Goal: Check status: Check status

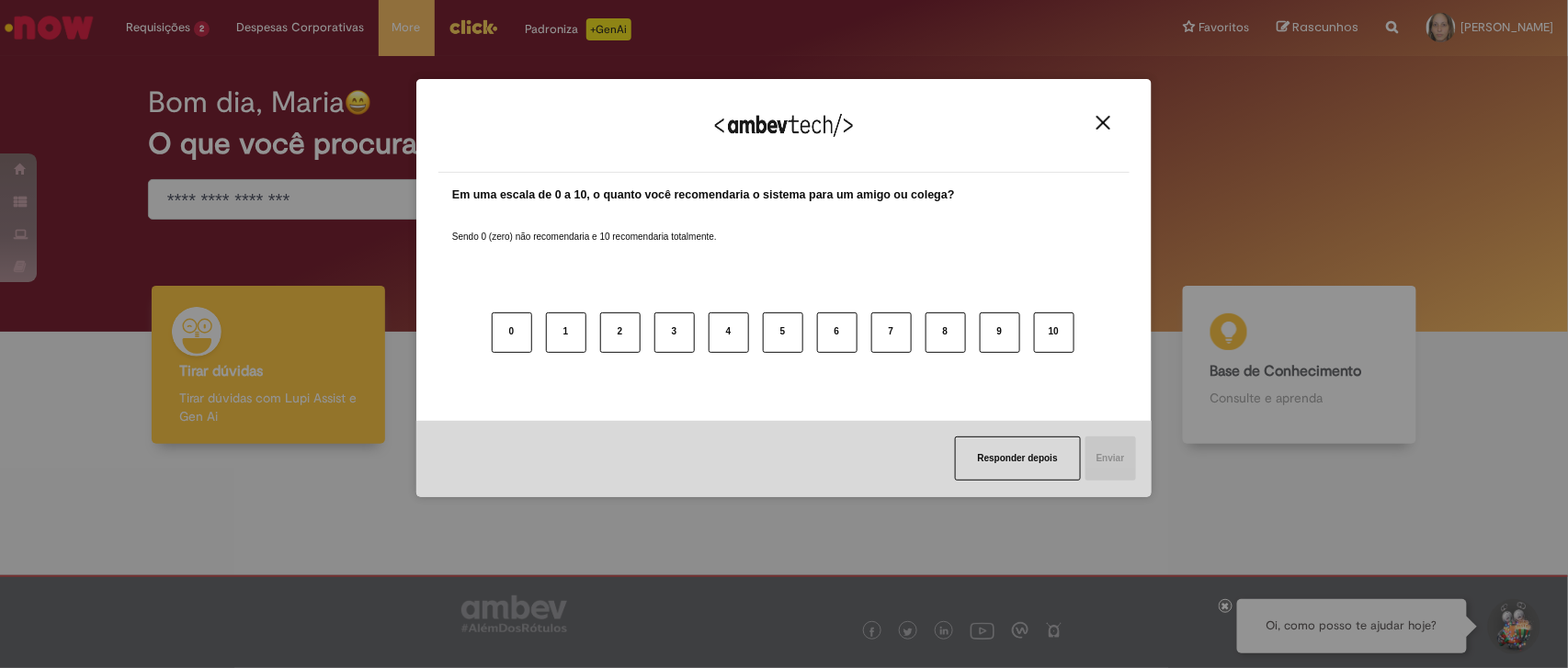
click at [1103, 116] on img "Close" at bounding box center [1104, 123] width 14 height 14
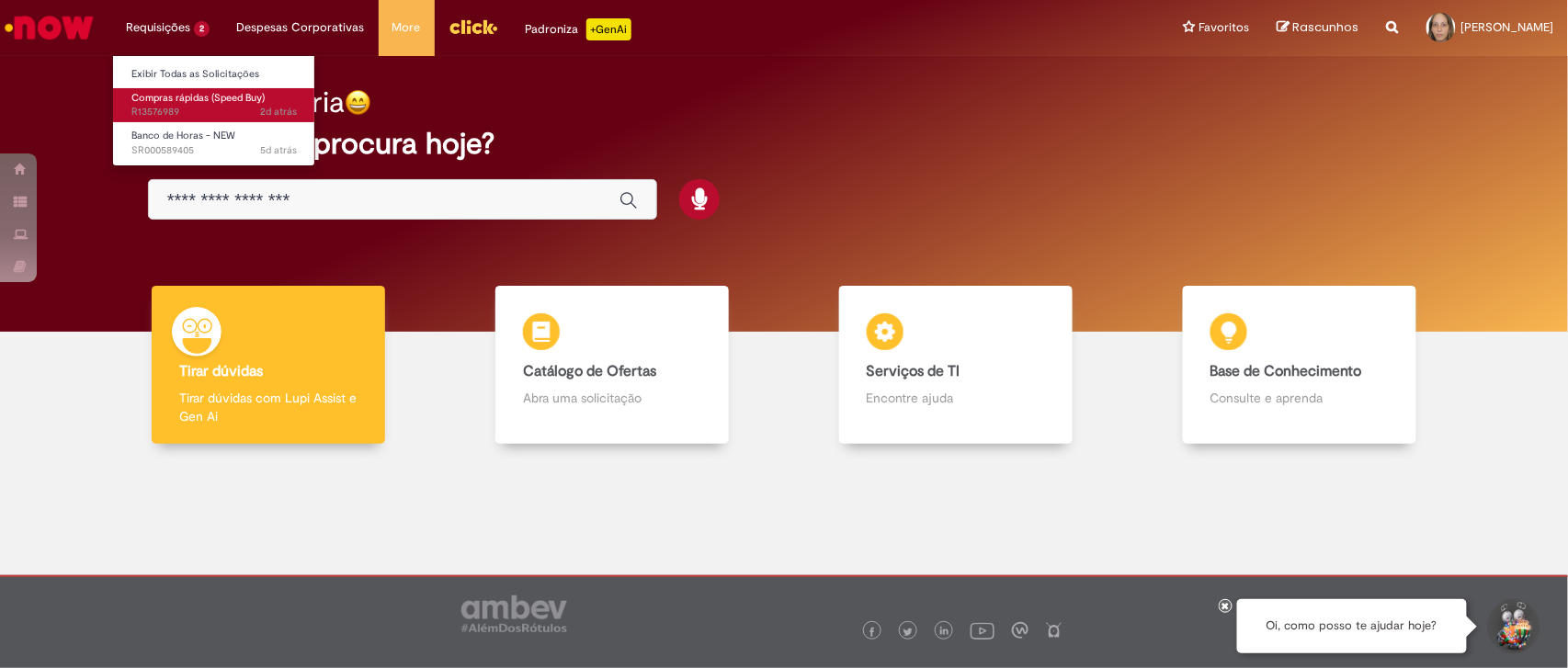
click at [181, 102] on span "Compras rápidas (Speed Buy)" at bounding box center [197, 98] width 133 height 14
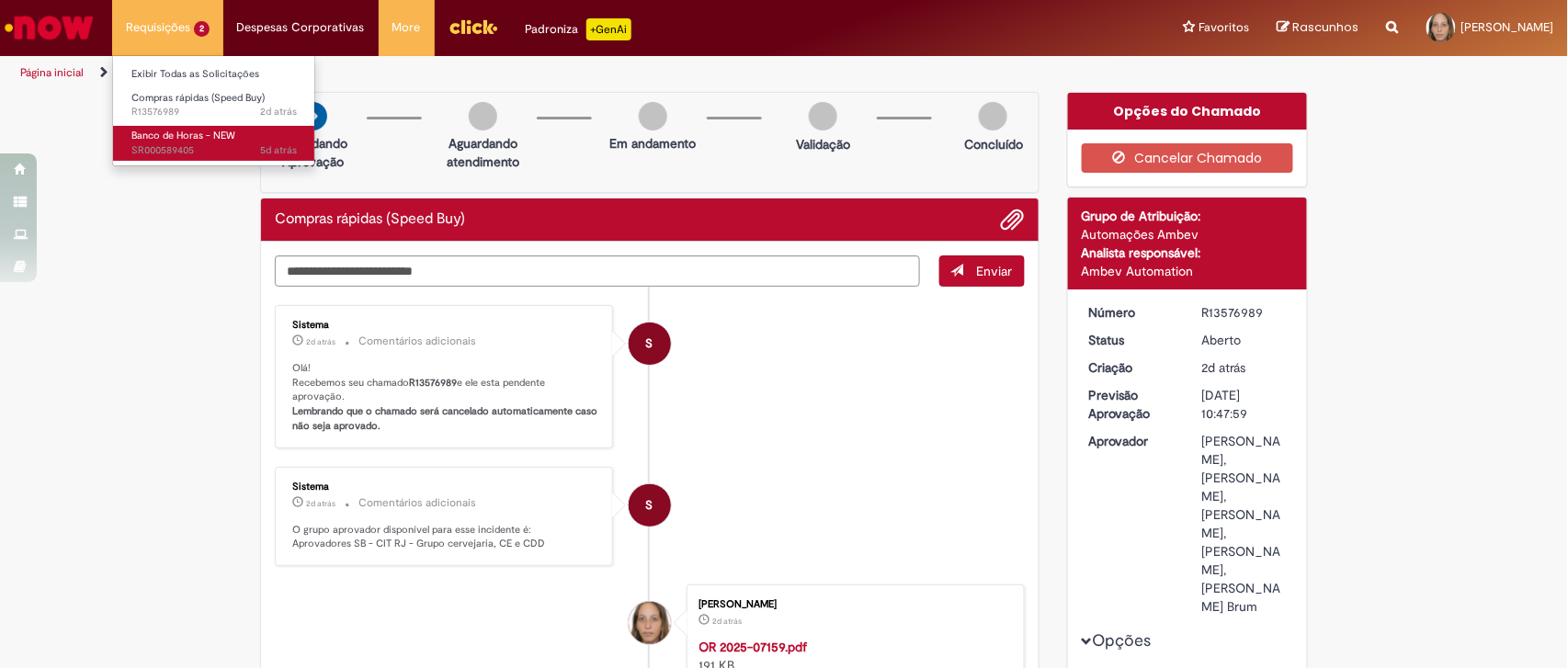
click at [178, 134] on span "Banco de Horas - NEW" at bounding box center [182, 136] width 103 height 14
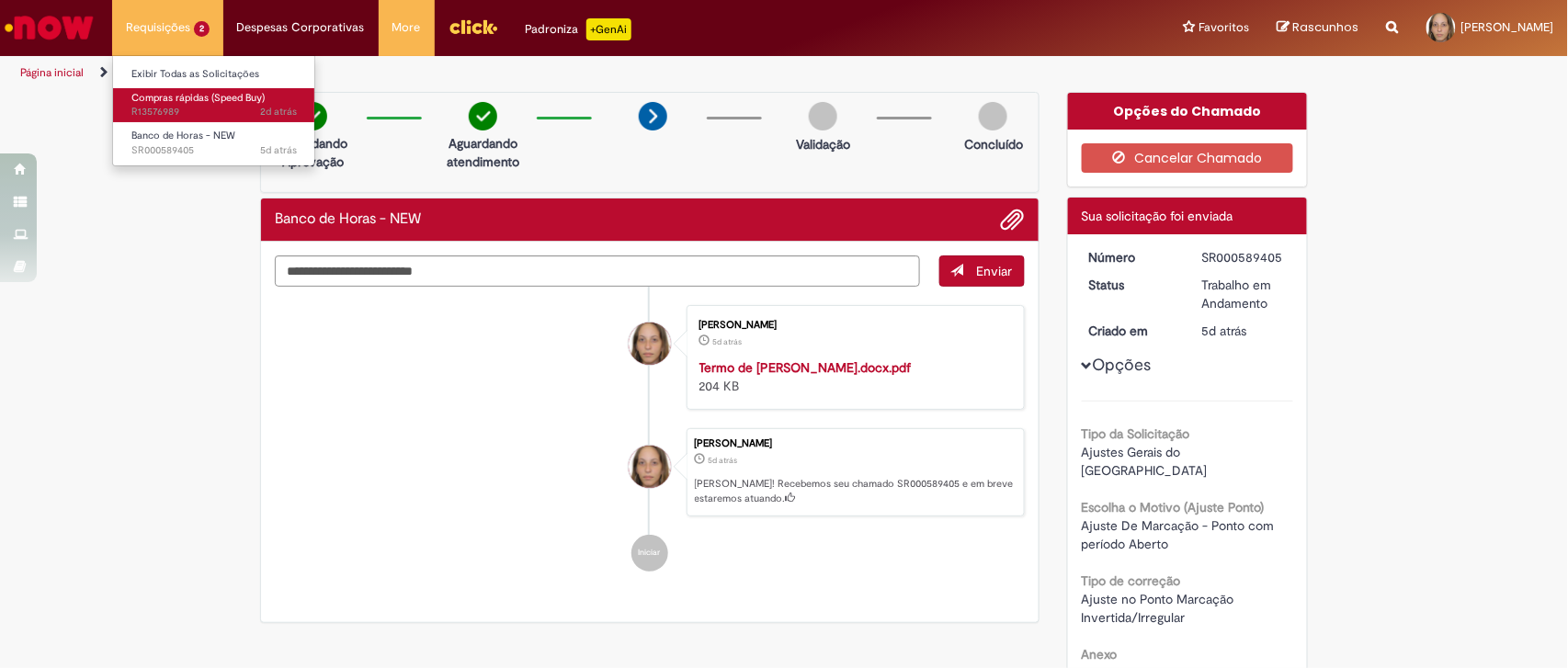
click at [161, 102] on span "Compras rápidas (Speed Buy)" at bounding box center [197, 98] width 133 height 14
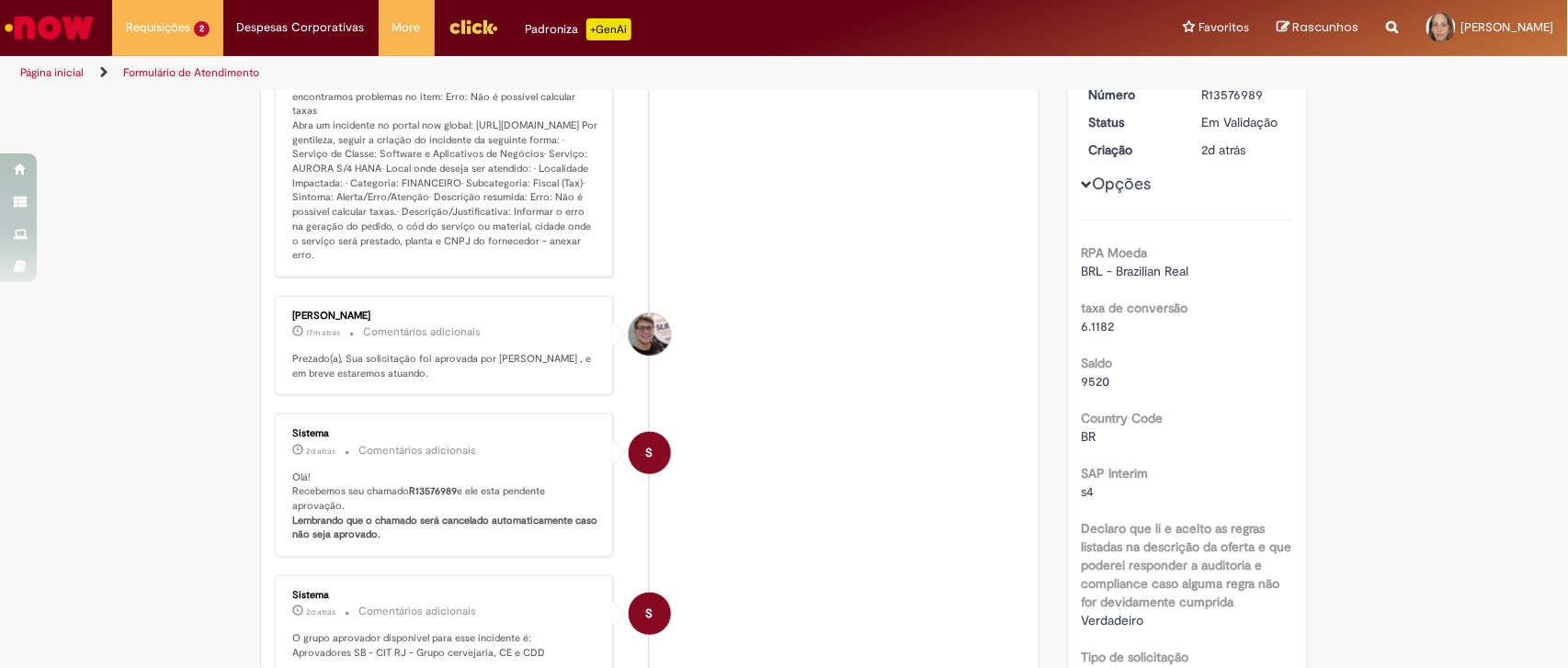
scroll to position [85, 0]
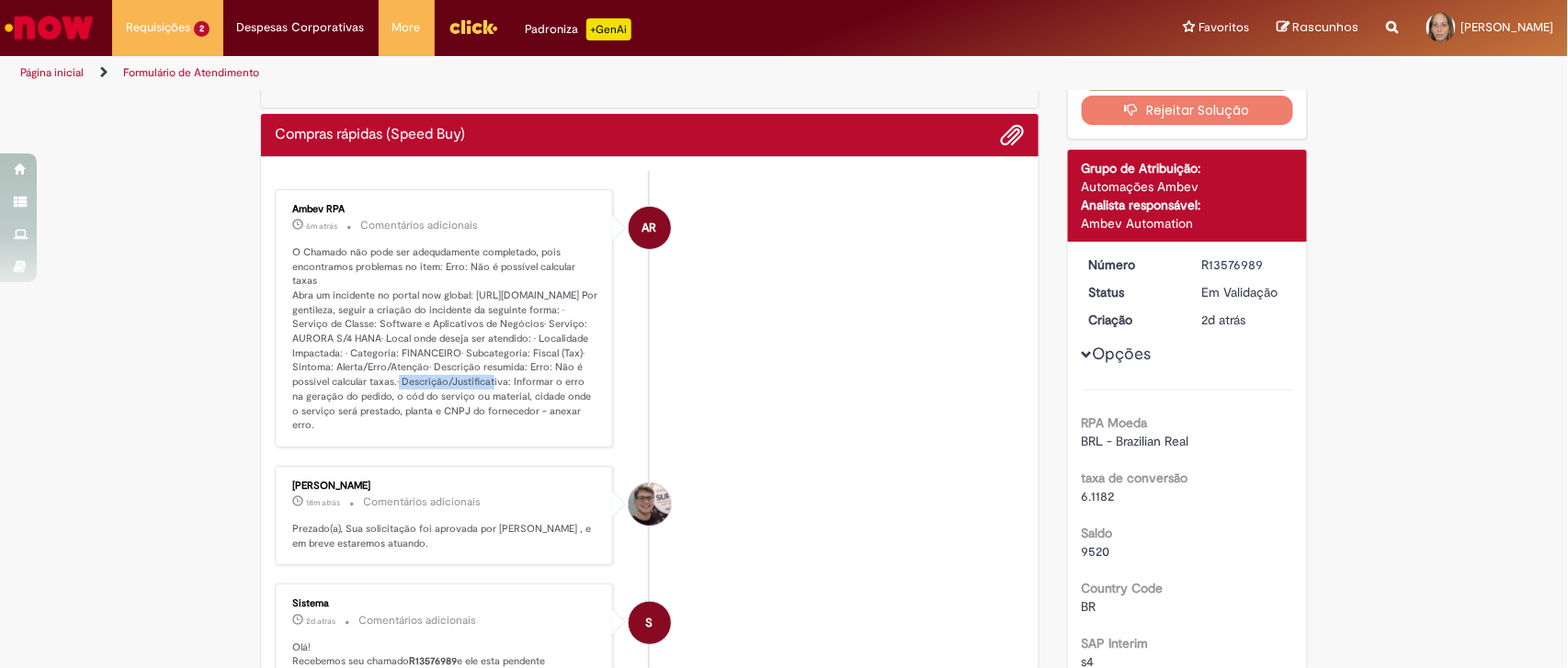
drag, startPoint x: 295, startPoint y: 380, endPoint x: 395, endPoint y: 384, distance: 100.1
click at [395, 384] on p "O Chamado não pode ser adequdamente completado, pois encontramos problemas no i…" at bounding box center [445, 339] width 307 height 187
click at [426, 383] on p "O Chamado não pode ser adequdamente completado, pois encontramos problemas no i…" at bounding box center [445, 339] width 307 height 187
drag, startPoint x: 464, startPoint y: 382, endPoint x: 535, endPoint y: 378, distance: 71.1
click at [528, 378] on p "O Chamado não pode ser adequdamente completado, pois encontramos problemas no i…" at bounding box center [445, 339] width 307 height 187
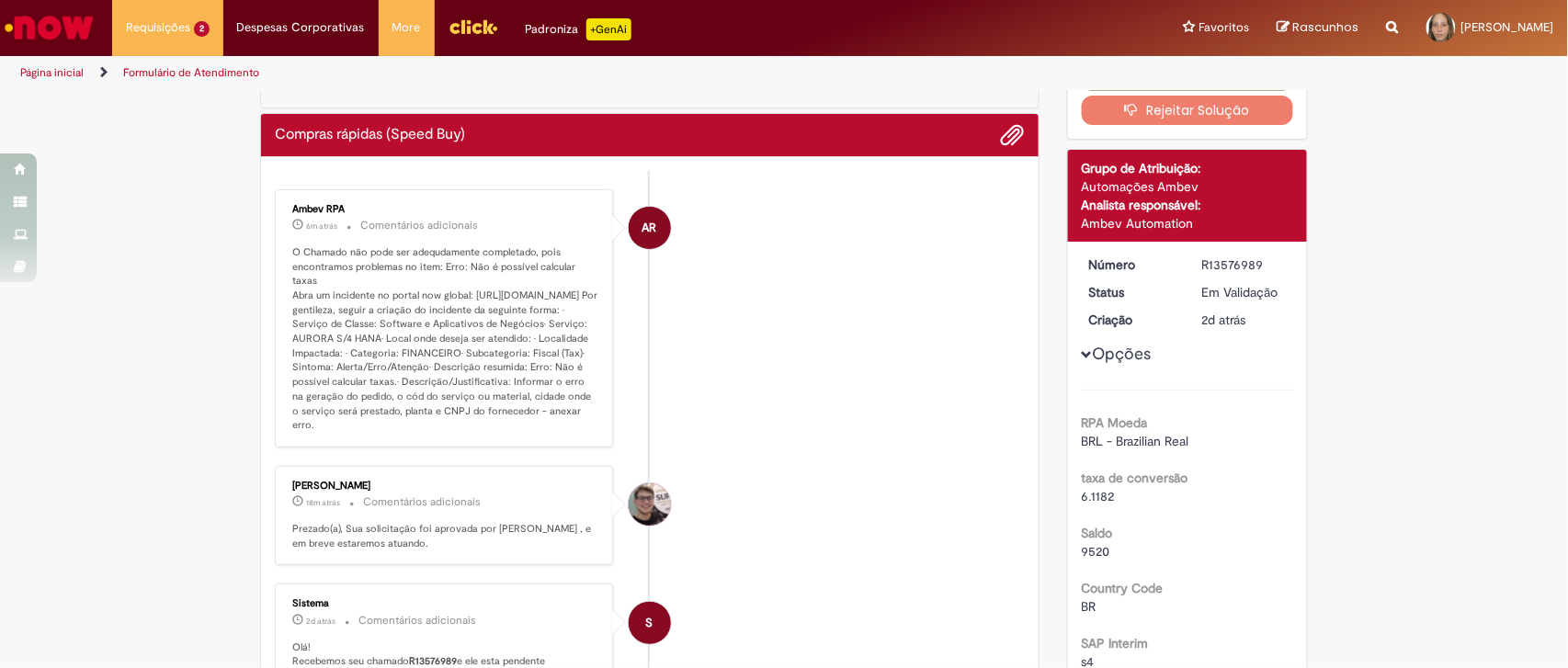
click at [559, 378] on p "O Chamado não pode ser adequdamente completado, pois encontramos problemas no i…" at bounding box center [445, 339] width 307 height 187
drag, startPoint x: 322, startPoint y: 390, endPoint x: 555, endPoint y: 395, distance: 233.1
click at [555, 395] on p "O Chamado não pode ser adequdamente completado, pois encontramos problemas no i…" at bounding box center [445, 339] width 307 height 187
drag, startPoint x: 331, startPoint y: 411, endPoint x: 459, endPoint y: 419, distance: 128.2
click at [459, 419] on p "O Chamado não pode ser adequdamente completado, pois encontramos problemas no i…" at bounding box center [445, 339] width 307 height 187
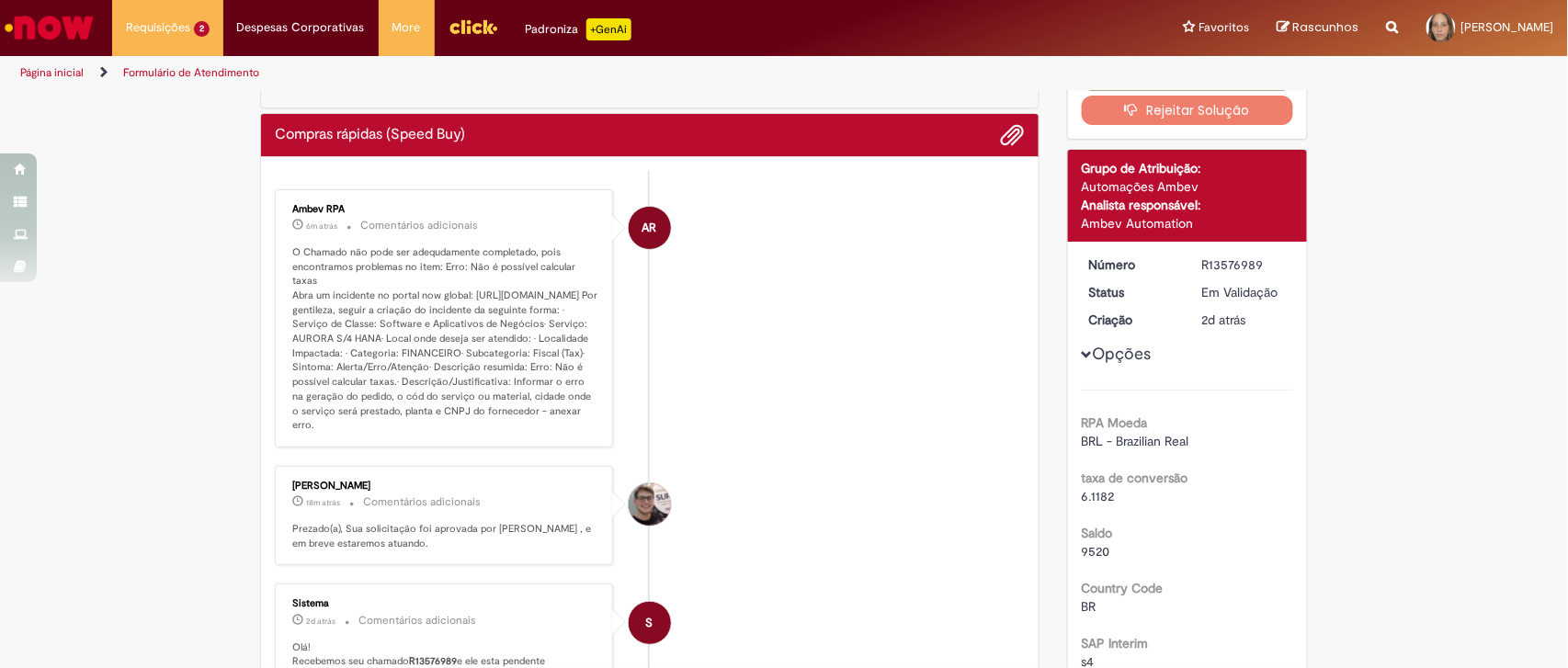
click at [469, 418] on p "O Chamado não pode ser adequdamente completado, pois encontramos problemas no i…" at bounding box center [445, 339] width 307 height 187
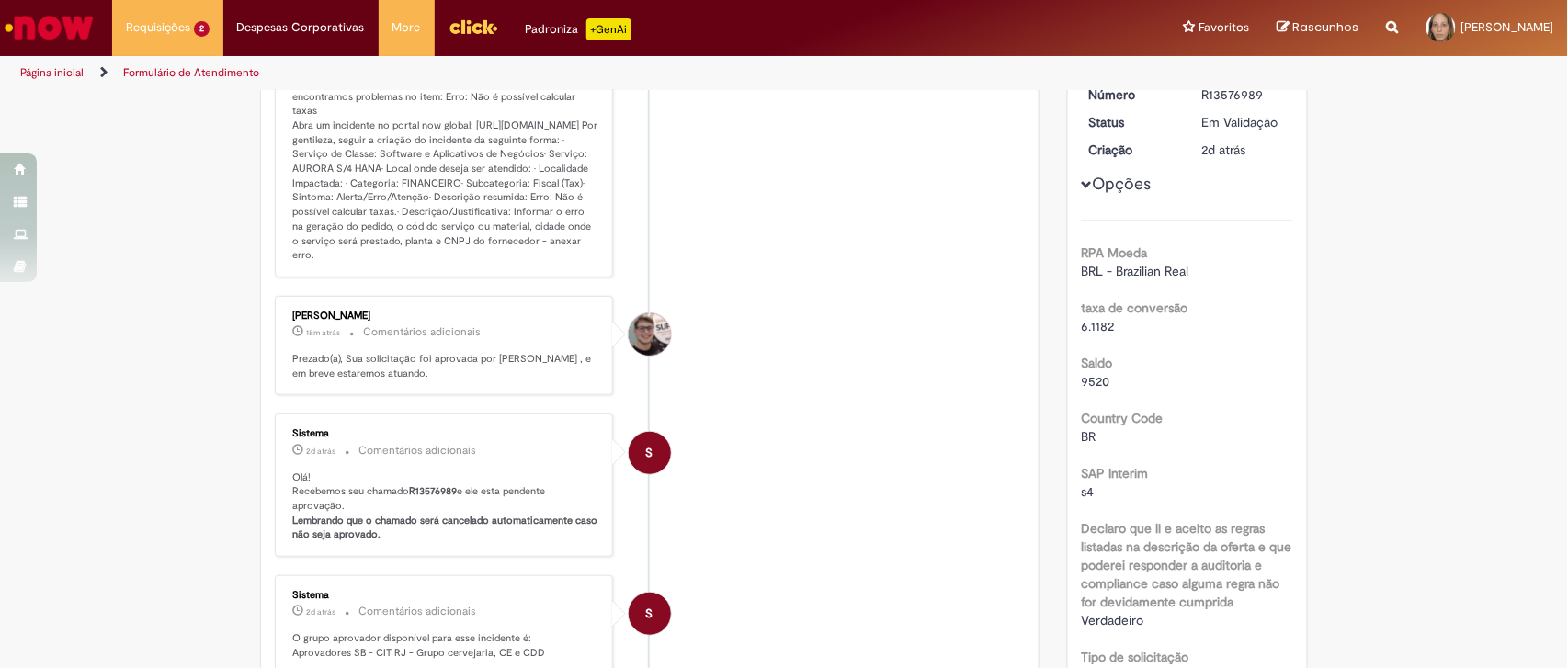
scroll to position [0, 0]
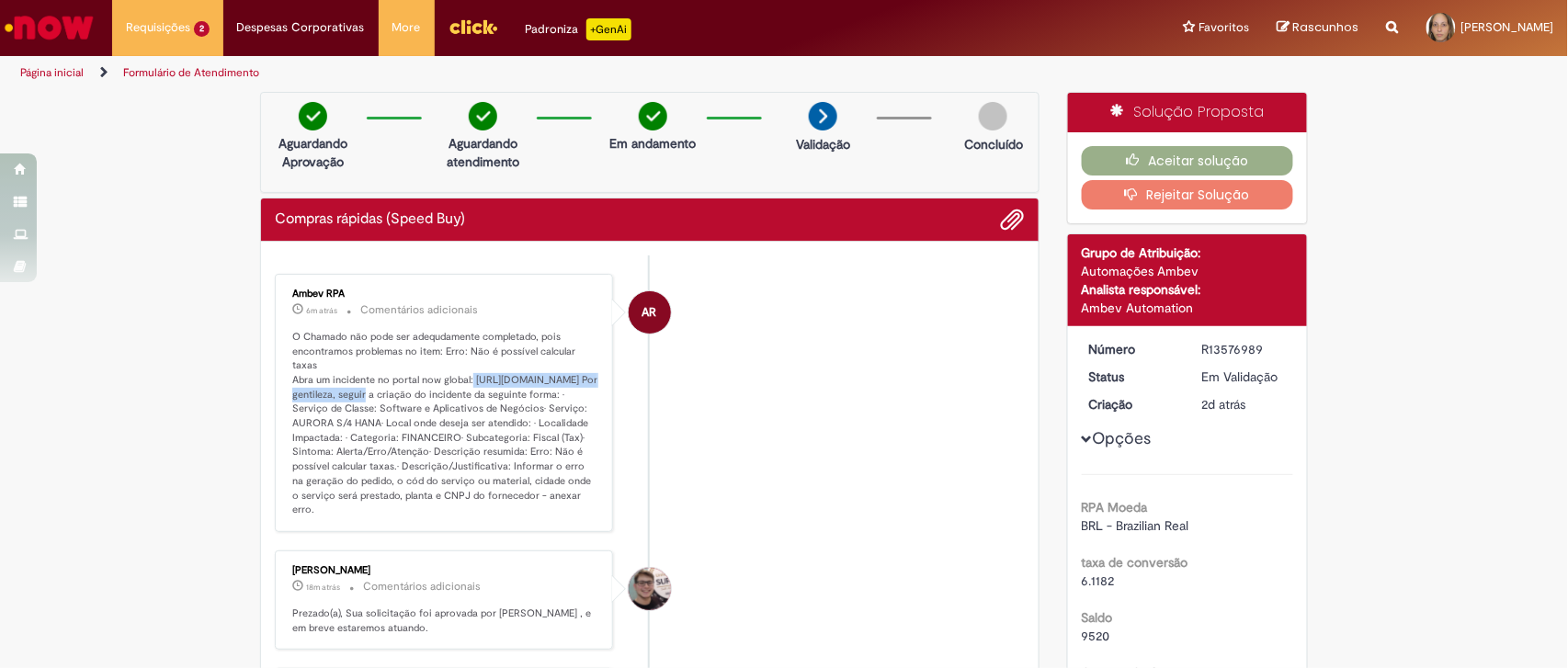
drag, startPoint x: 463, startPoint y: 363, endPoint x: 475, endPoint y: 374, distance: 16.3
click at [475, 374] on p "O Chamado não pode ser adequdamente completado, pois encontramos problemas no i…" at bounding box center [445, 424] width 307 height 187
click at [465, 366] on p "O Chamado não pode ser adequdamente completado, pois encontramos problemas no i…" at bounding box center [445, 424] width 307 height 187
drag, startPoint x: 465, startPoint y: 363, endPoint x: 563, endPoint y: 391, distance: 101.9
click at [563, 391] on p "O Chamado não pode ser adequdamente completado, pois encontramos problemas no i…" at bounding box center [445, 424] width 307 height 187
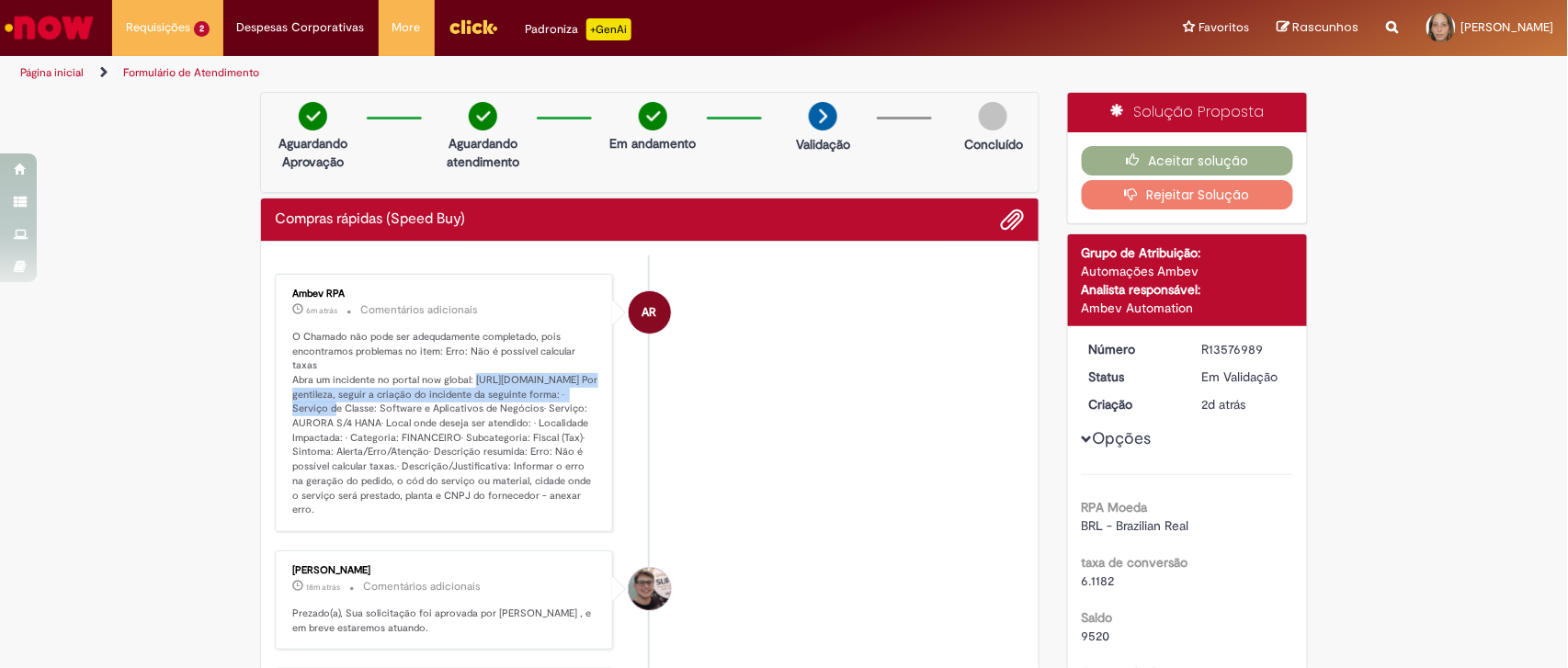
drag, startPoint x: 539, startPoint y: 395, endPoint x: 514, endPoint y: 363, distance: 40.6
click at [514, 363] on p "O Chamado não pode ser adequdamente completado, pois encontramos problemas no i…" at bounding box center [445, 424] width 307 height 187
drag, startPoint x: 465, startPoint y: 364, endPoint x: 563, endPoint y: 395, distance: 102.8
click at [563, 395] on p "O Chamado não pode ser adequdamente completado, pois encontramos problemas no i…" at bounding box center [445, 424] width 307 height 187
copy p "[URL][DOMAIN_NAME]"
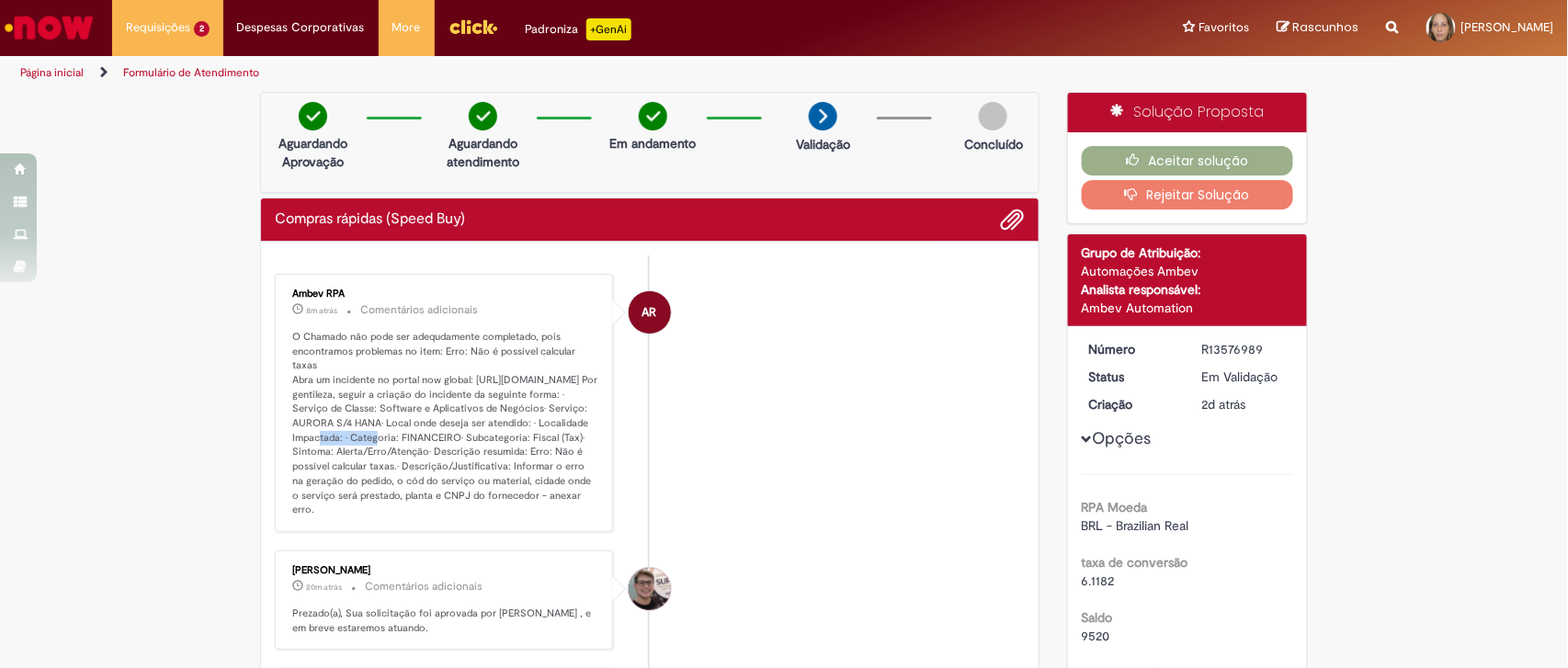
drag, startPoint x: 519, startPoint y: 427, endPoint x: 566, endPoint y: 421, distance: 47.4
click at [566, 421] on p "O Chamado não pode ser adequdamente completado, pois encontramos problemas no i…" at bounding box center [445, 424] width 307 height 187
drag, startPoint x: 490, startPoint y: 439, endPoint x: 574, endPoint y: 434, distance: 84.1
click at [574, 434] on p "O Chamado não pode ser adequdamente completado, pois encontramos problemas no i…" at bounding box center [445, 424] width 307 height 187
click at [768, 428] on li "AR Ambev RPA 8m atrás 8 minutos atrás Comentários adicionais" at bounding box center [649, 403] width 750 height 258
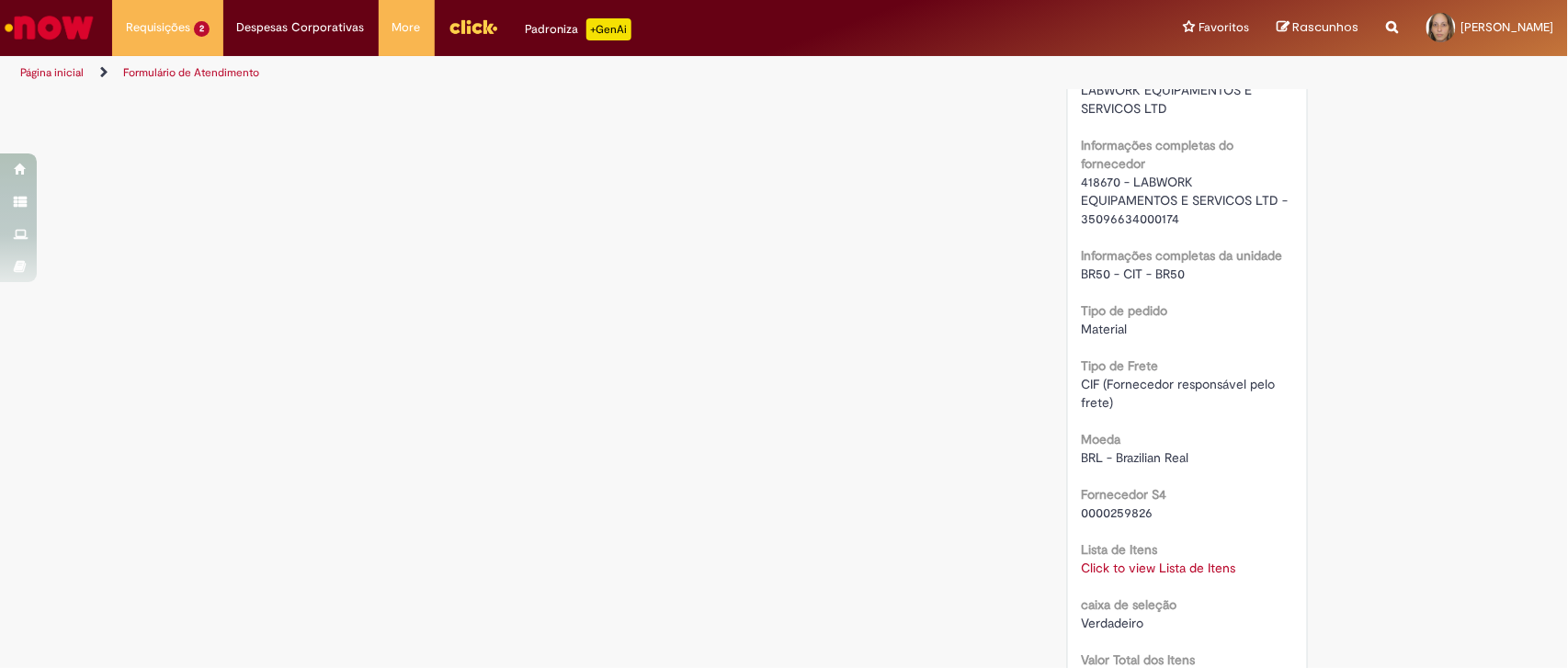
scroll to position [1703, 0]
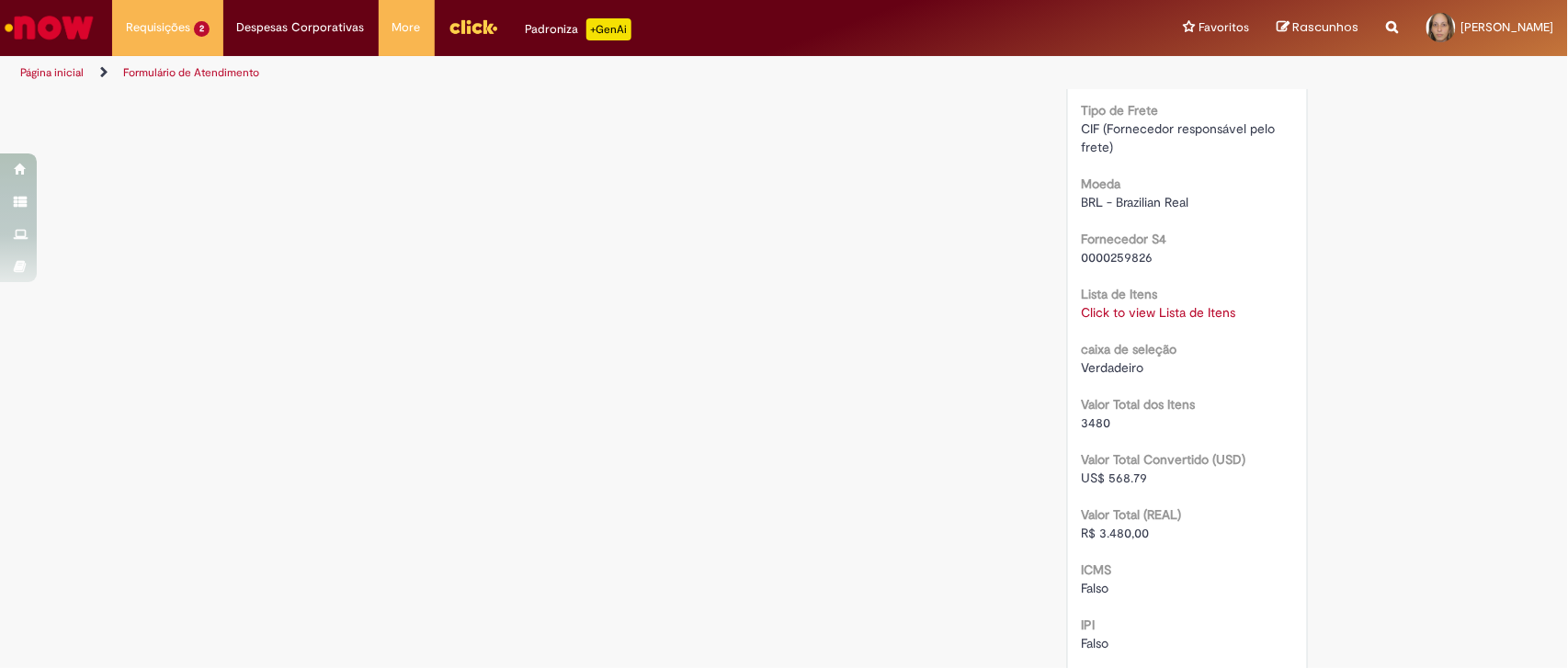
click at [1181, 314] on link "Click to view Lista de Itens" at bounding box center [1159, 312] width 155 height 17
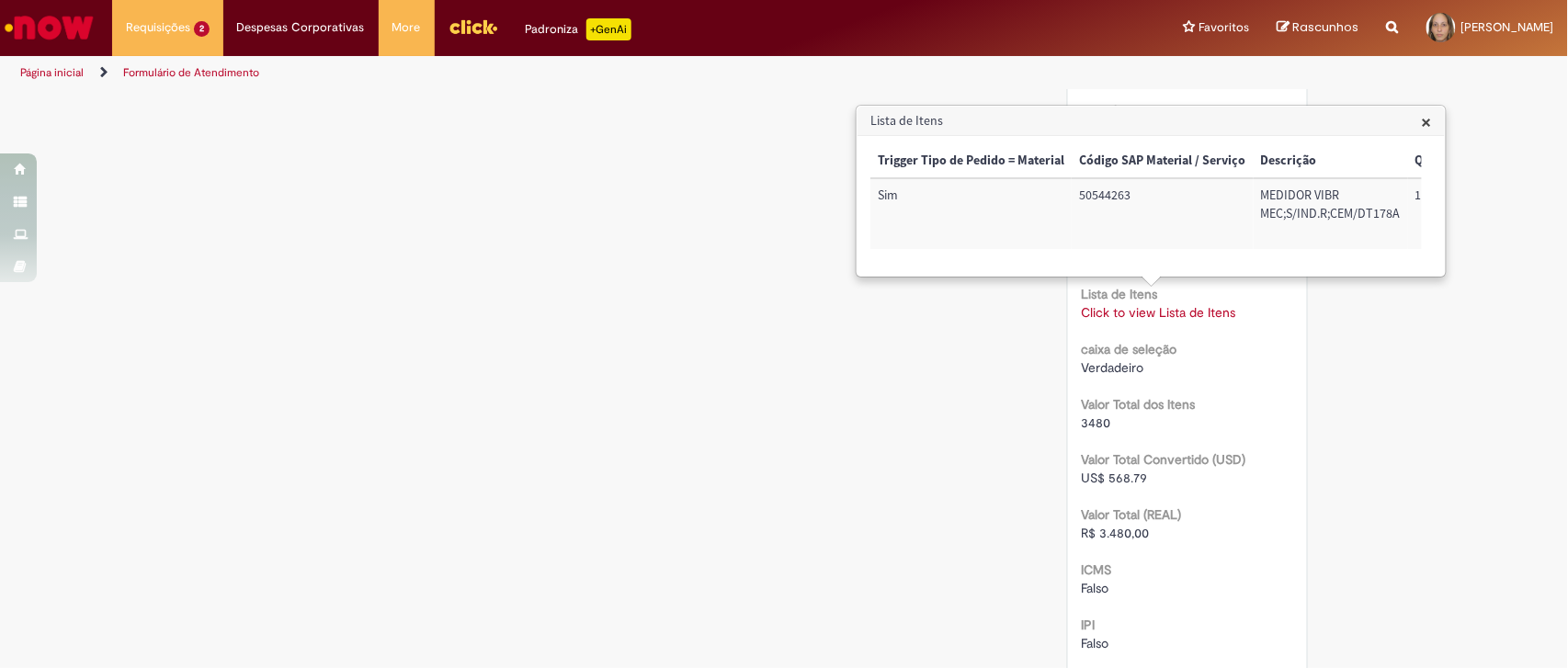
click at [1132, 317] on link "Click to view Lista de Itens" at bounding box center [1159, 312] width 155 height 17
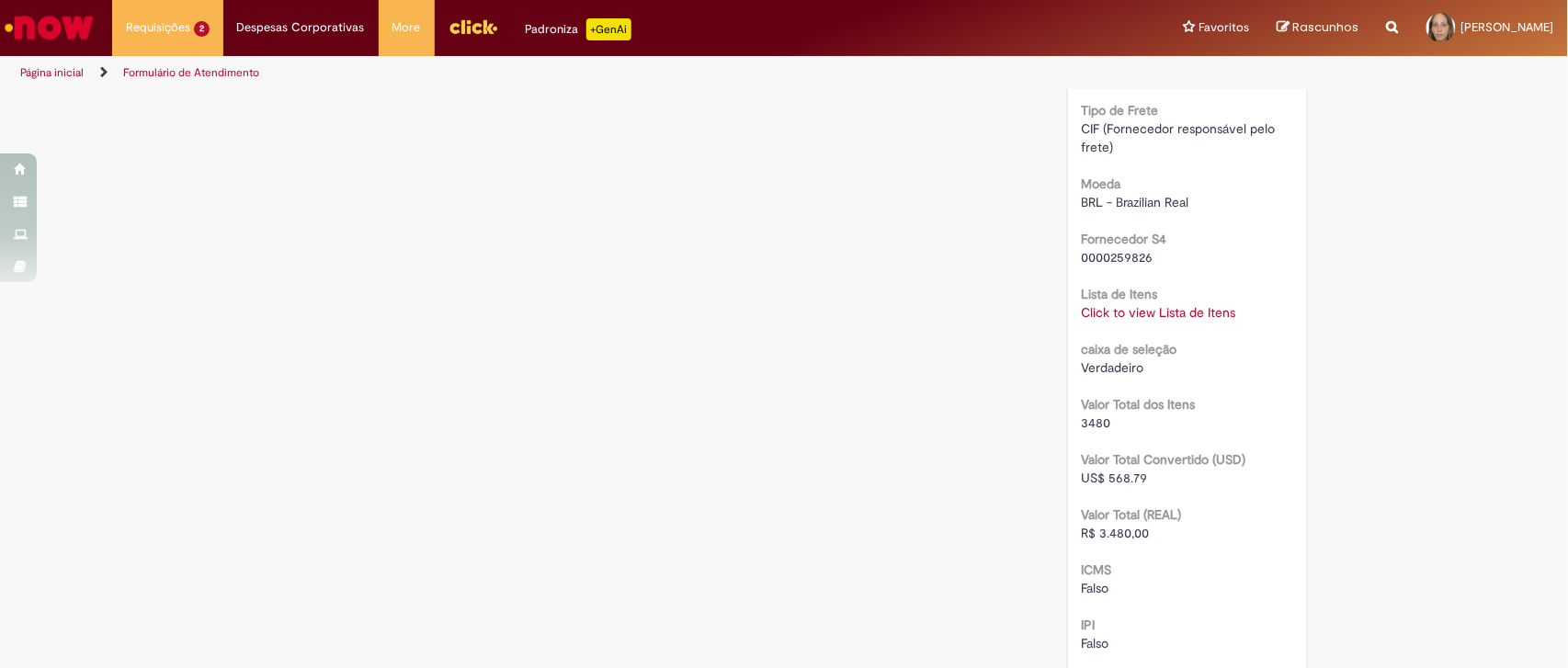
click at [1132, 317] on link "Click to view Lista de Itens" at bounding box center [1159, 312] width 155 height 17
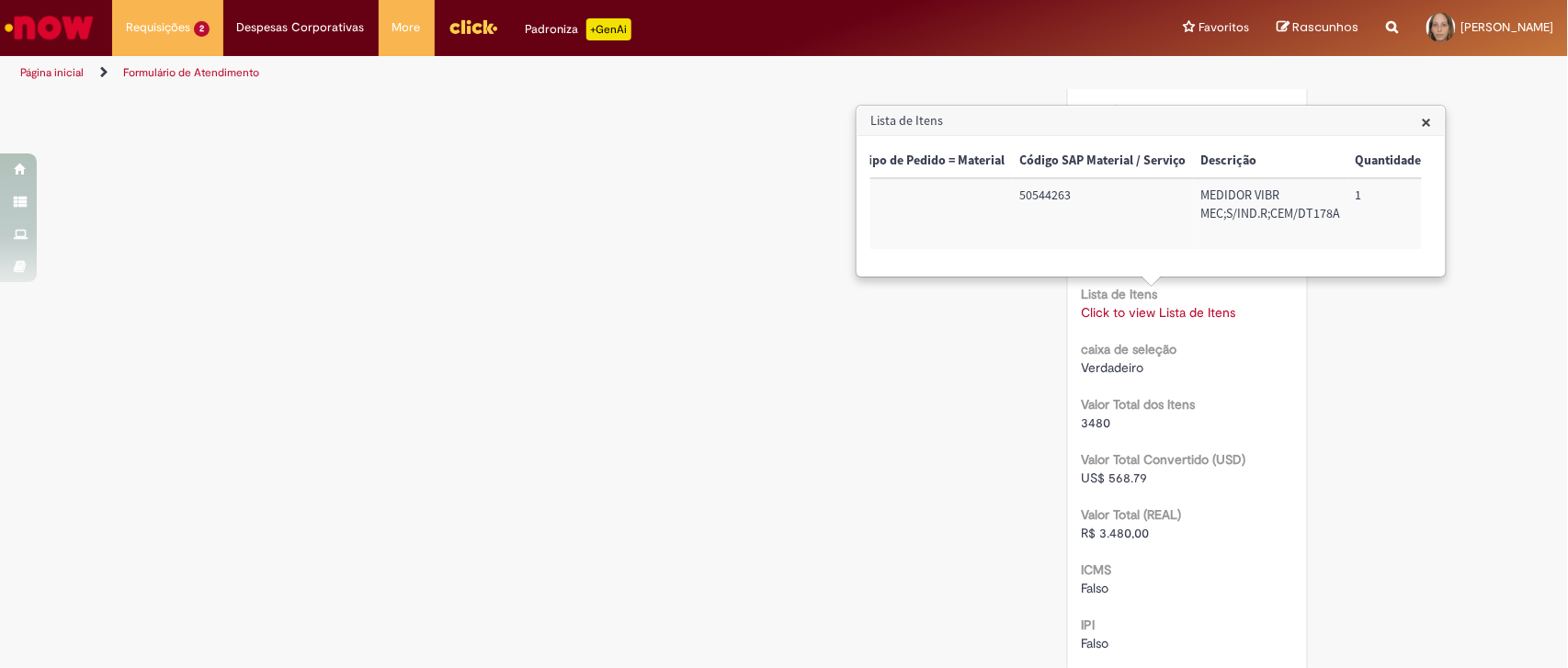
scroll to position [0, 22]
click at [1275, 355] on div "caixa de seleção Verdadeiro" at bounding box center [1188, 356] width 212 height 41
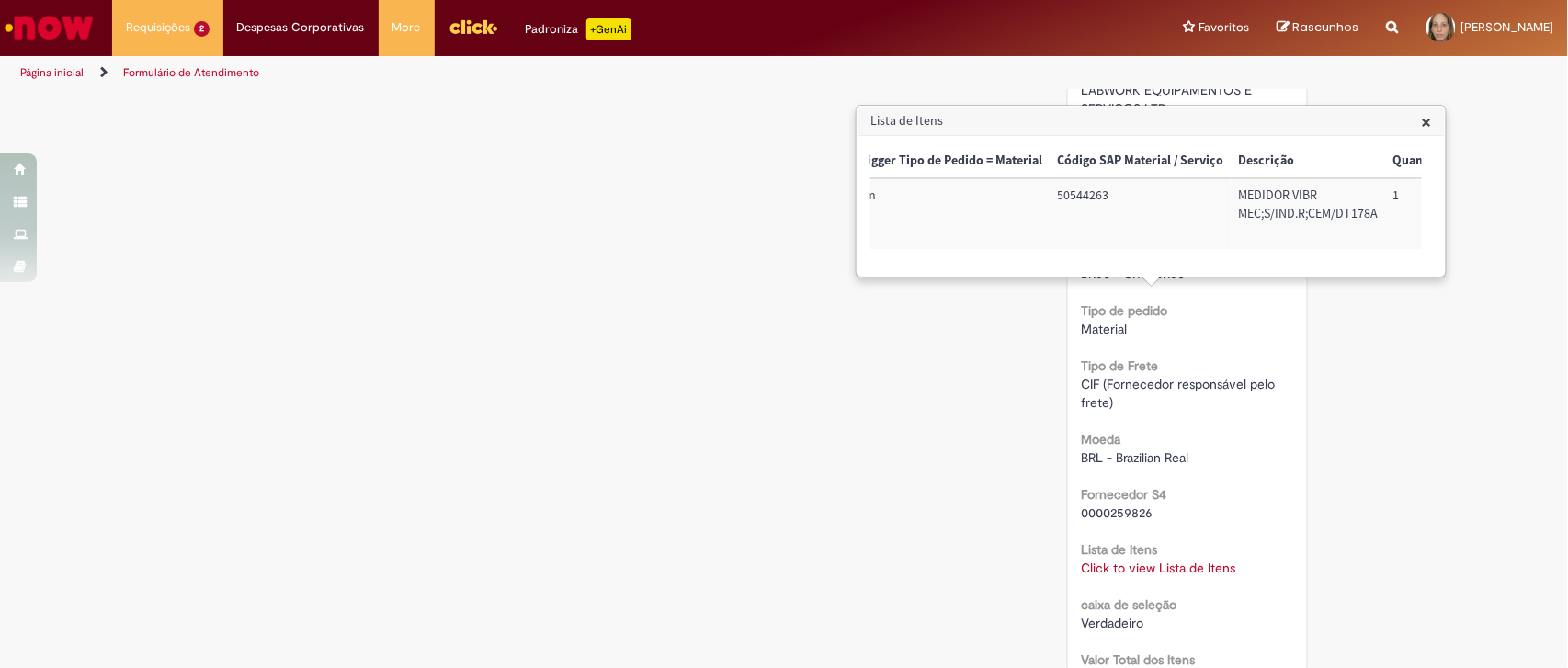
click at [1426, 117] on span "×" at bounding box center [1427, 121] width 10 height 25
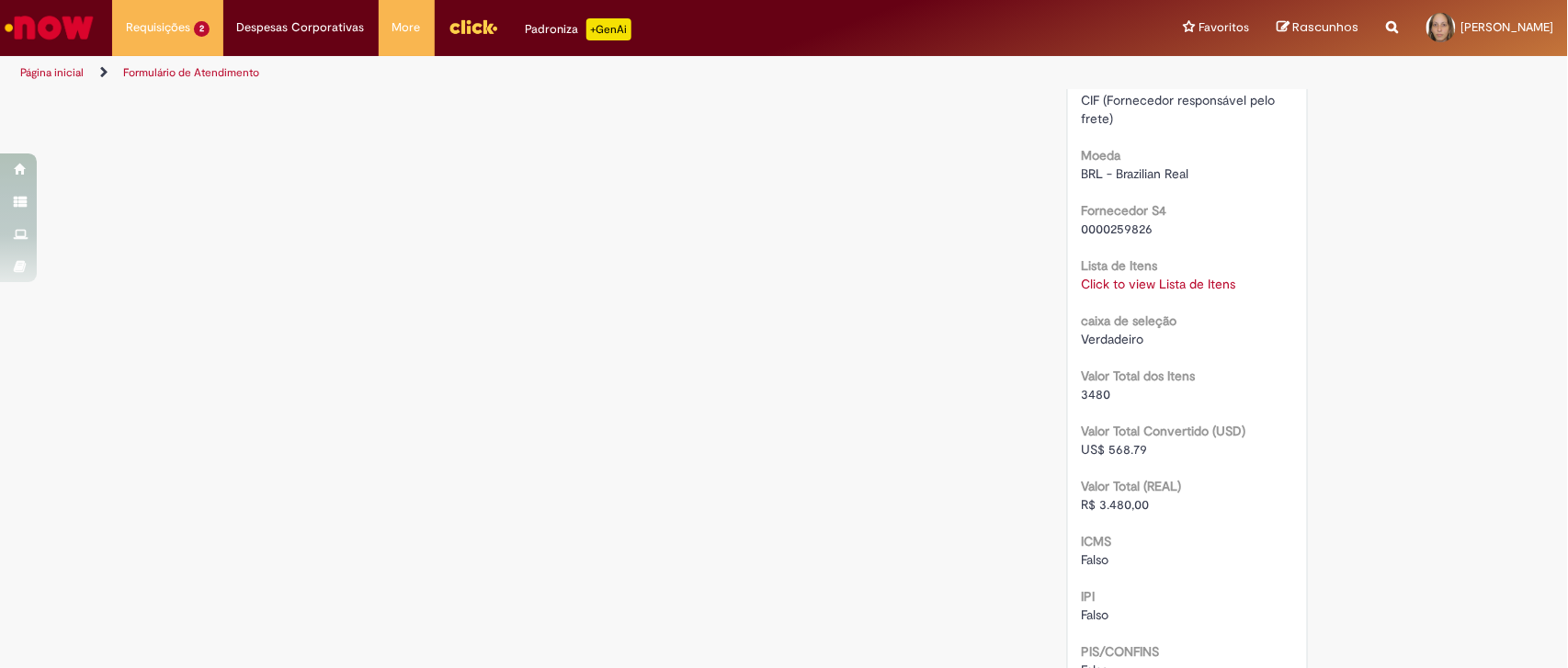
scroll to position [1645, 0]
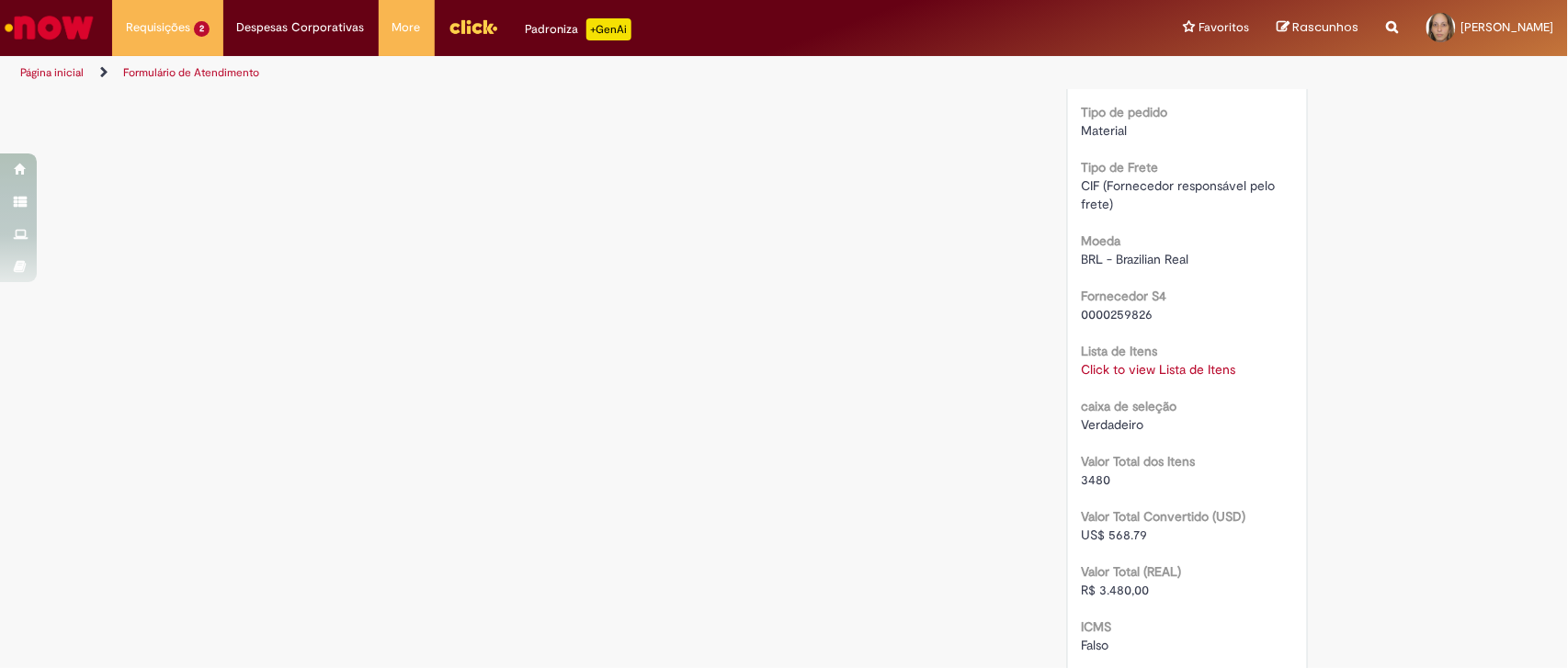
click at [1173, 364] on link "Click to view Lista de Itens" at bounding box center [1159, 369] width 155 height 17
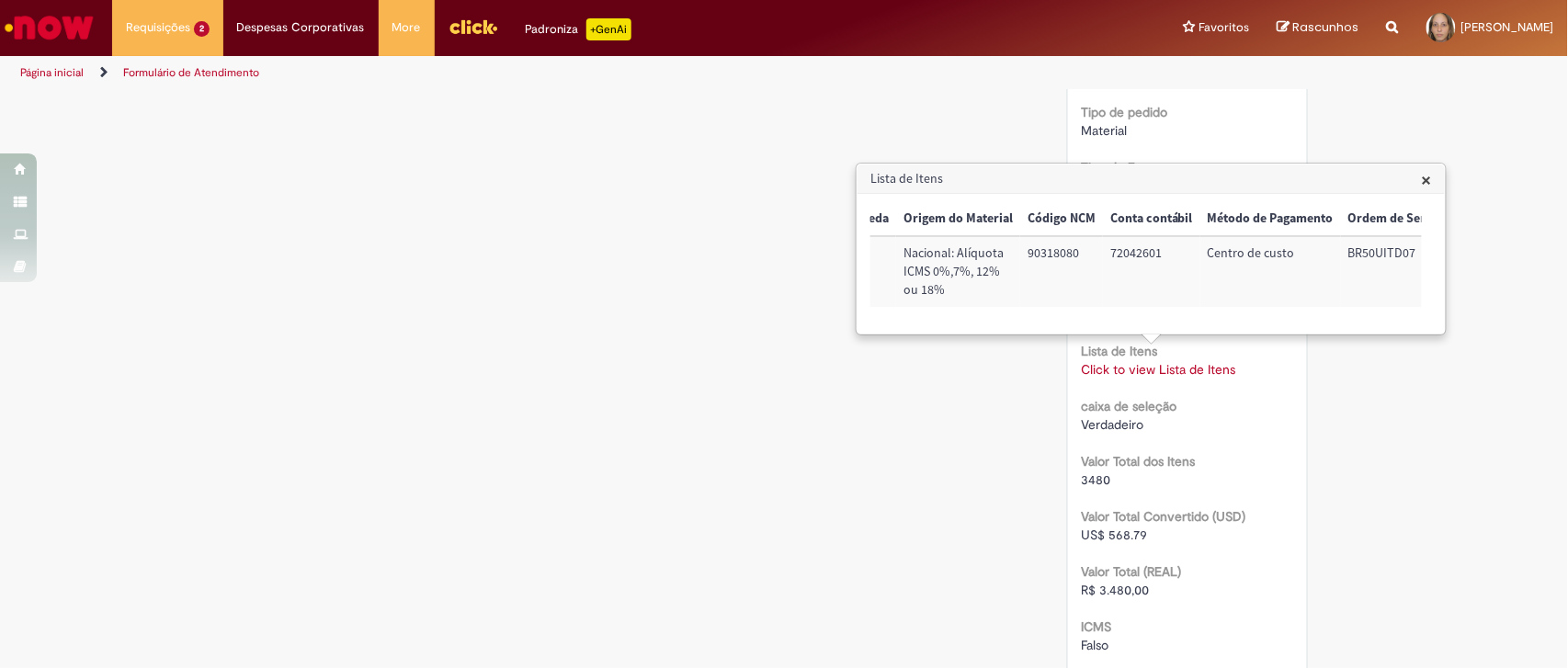
scroll to position [0, 832]
drag, startPoint x: 1499, startPoint y: 295, endPoint x: 1482, endPoint y: 292, distance: 17.3
click at [1423, 181] on span "×" at bounding box center [1427, 179] width 10 height 25
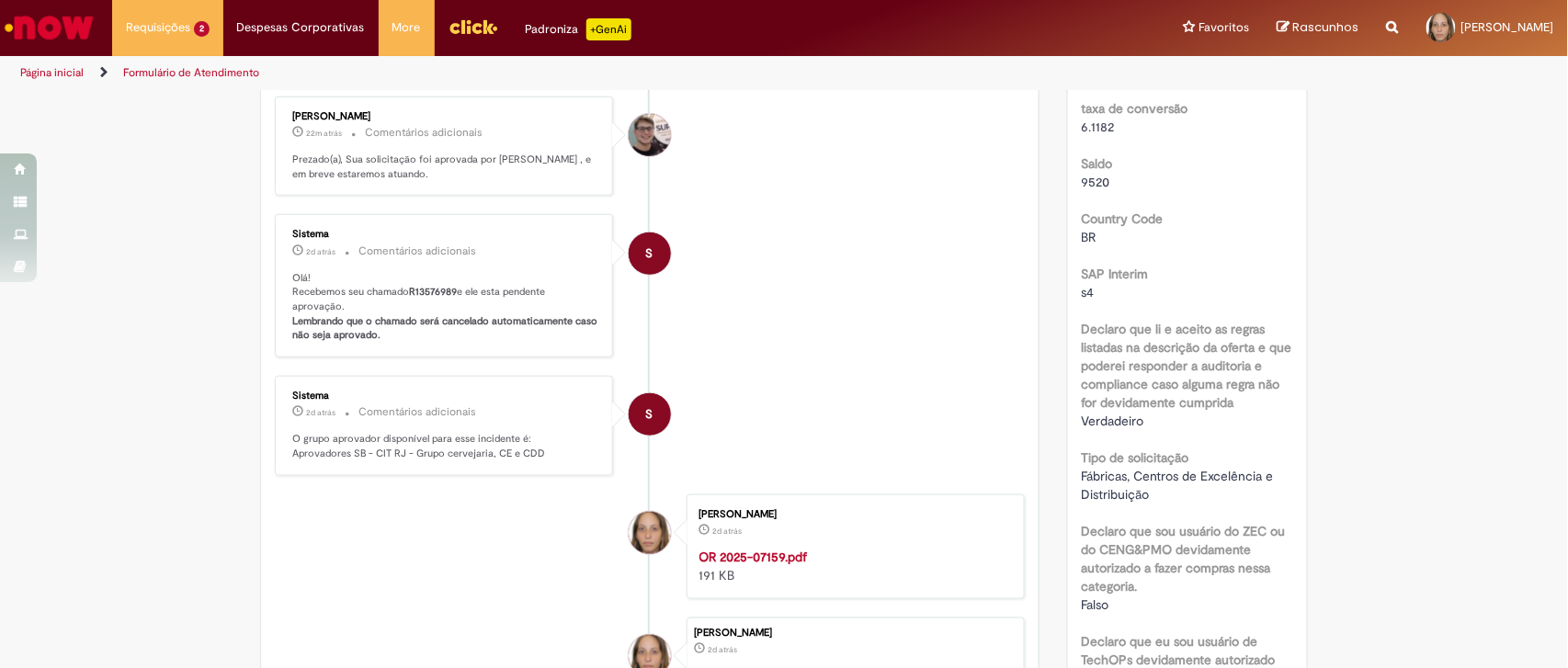
scroll to position [113, 0]
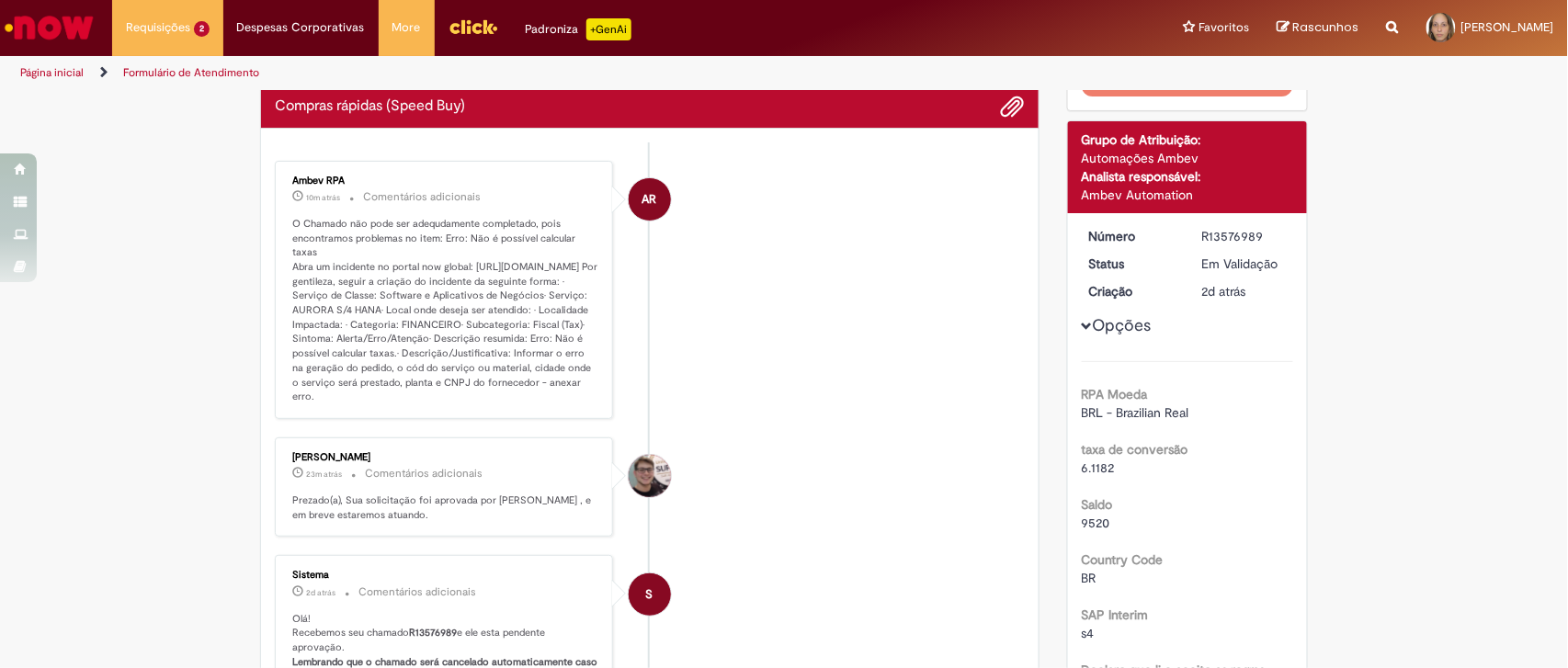
drag, startPoint x: 283, startPoint y: 219, endPoint x: 549, endPoint y: 399, distance: 321.2
click at [549, 399] on p "O Chamado não pode ser adequdamente completado, pois encontramos problemas no i…" at bounding box center [445, 310] width 307 height 187
click at [917, 389] on li "AR Ambev RPA 10m atrás 10 minutos atrás Comentários adicionais" at bounding box center [649, 290] width 750 height 258
drag, startPoint x: 563, startPoint y: 400, endPoint x: 281, endPoint y: 215, distance: 337.3
click at [281, 215] on div "Ambev RPA 10m atrás 10 minutos atrás Comentários adicionais O Chamado não pode …" at bounding box center [444, 290] width 327 height 247
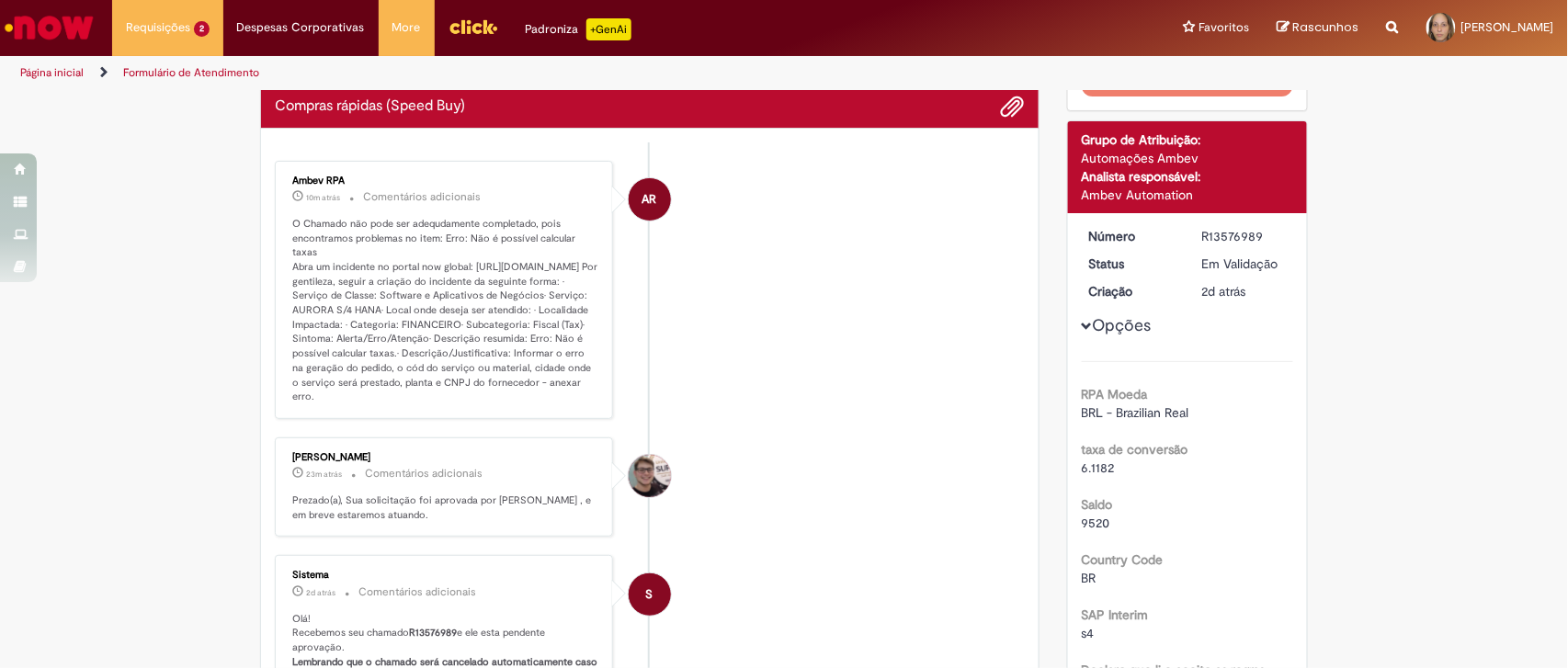
drag, startPoint x: 706, startPoint y: 381, endPoint x: 693, endPoint y: 377, distance: 13.6
click at [701, 379] on li "AR Ambev RPA 10m atrás 10 minutos atrás Comentários adicionais" at bounding box center [649, 290] width 750 height 258
drag, startPoint x: 478, startPoint y: 349, endPoint x: 347, endPoint y: 365, distance: 132.0
click at [347, 365] on p "O Chamado não pode ser adequdamente completado, pois encontramos problemas no i…" at bounding box center [445, 310] width 307 height 187
copy p "Erro: Não é possível calcular taxas"
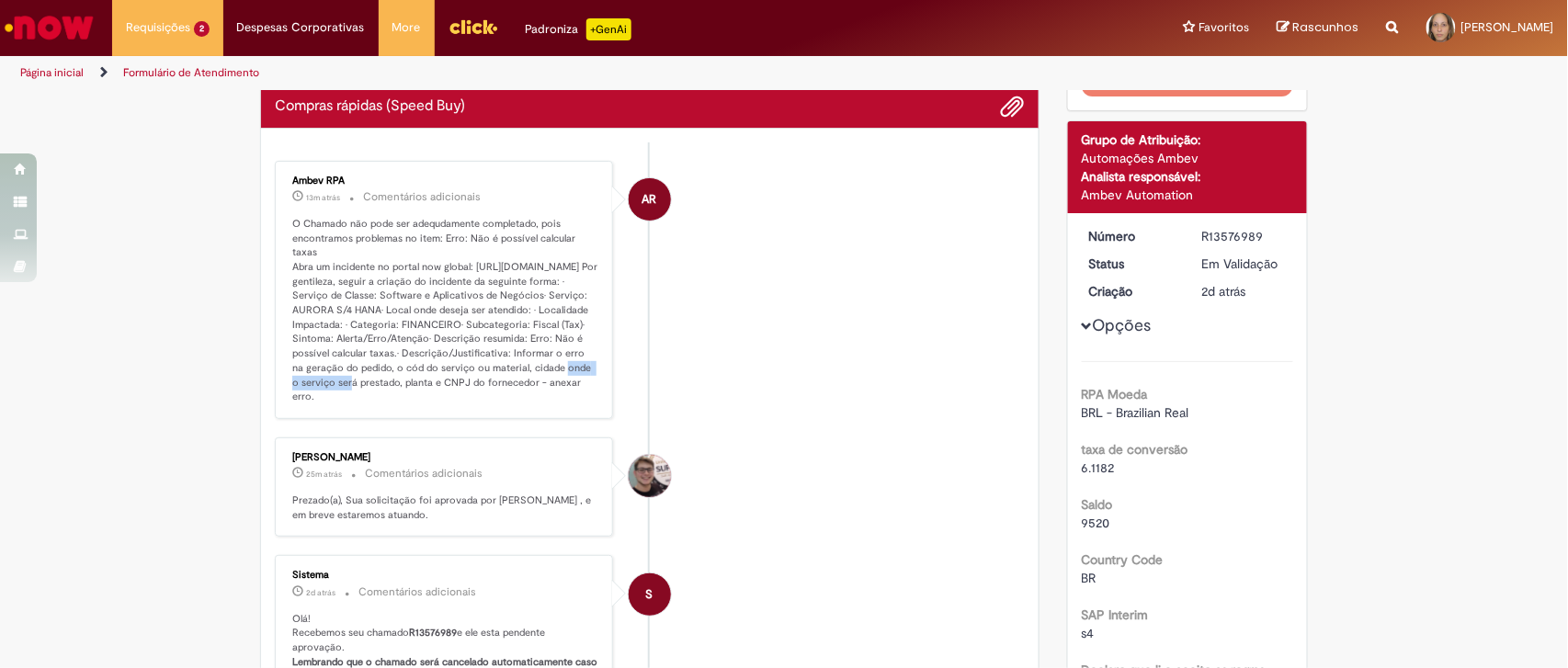
drag, startPoint x: 459, startPoint y: 363, endPoint x: 536, endPoint y: 368, distance: 77.2
click at [536, 368] on p "O Chamado não pode ser adequdamente completado, pois encontramos problemas no i…" at bounding box center [445, 310] width 307 height 187
click at [543, 366] on p "O Chamado não pode ser adequdamente completado, pois encontramos problemas no i…" at bounding box center [445, 310] width 307 height 187
drag, startPoint x: 434, startPoint y: 234, endPoint x: 588, endPoint y: 239, distance: 154.1
click at [588, 239] on p "O Chamado não pode ser adequdamente completado, pois encontramos problemas no i…" at bounding box center [445, 310] width 307 height 187
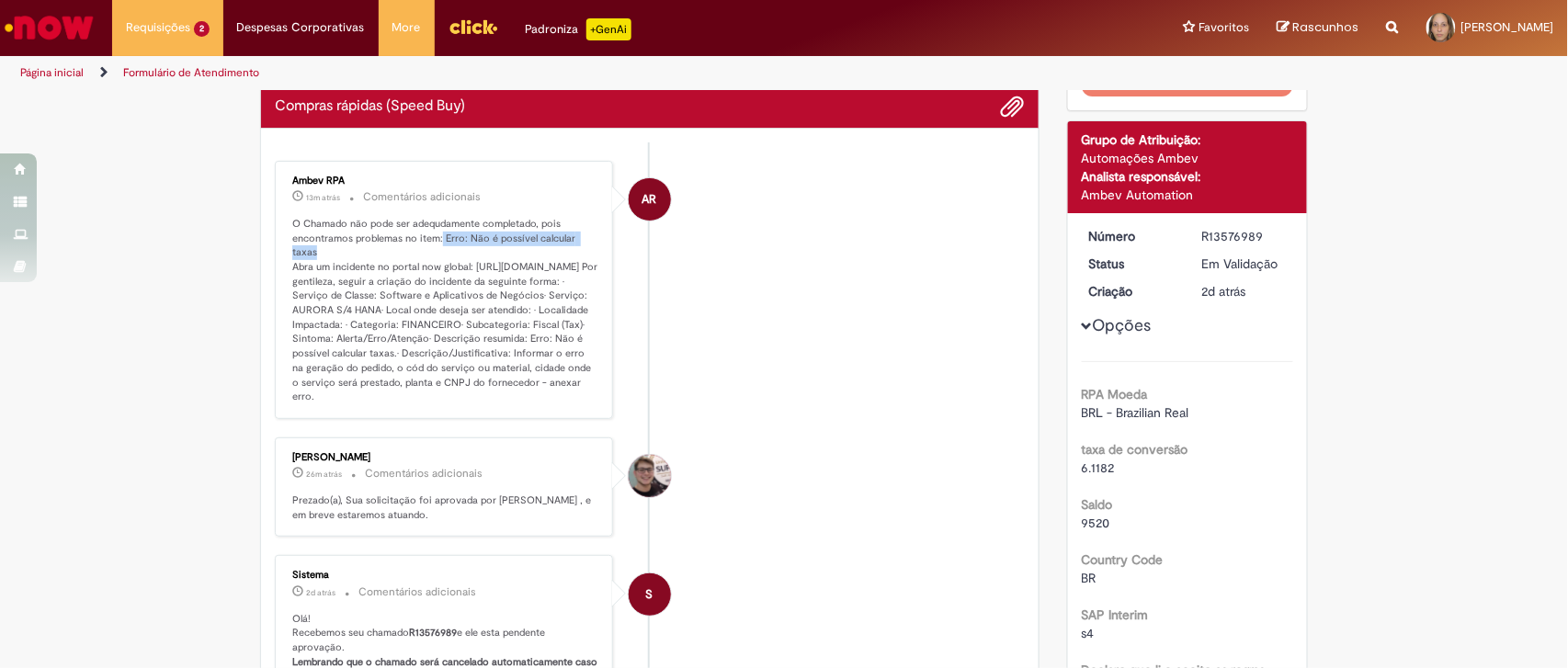
copy p "Erro: Não é possível calcular taxas"
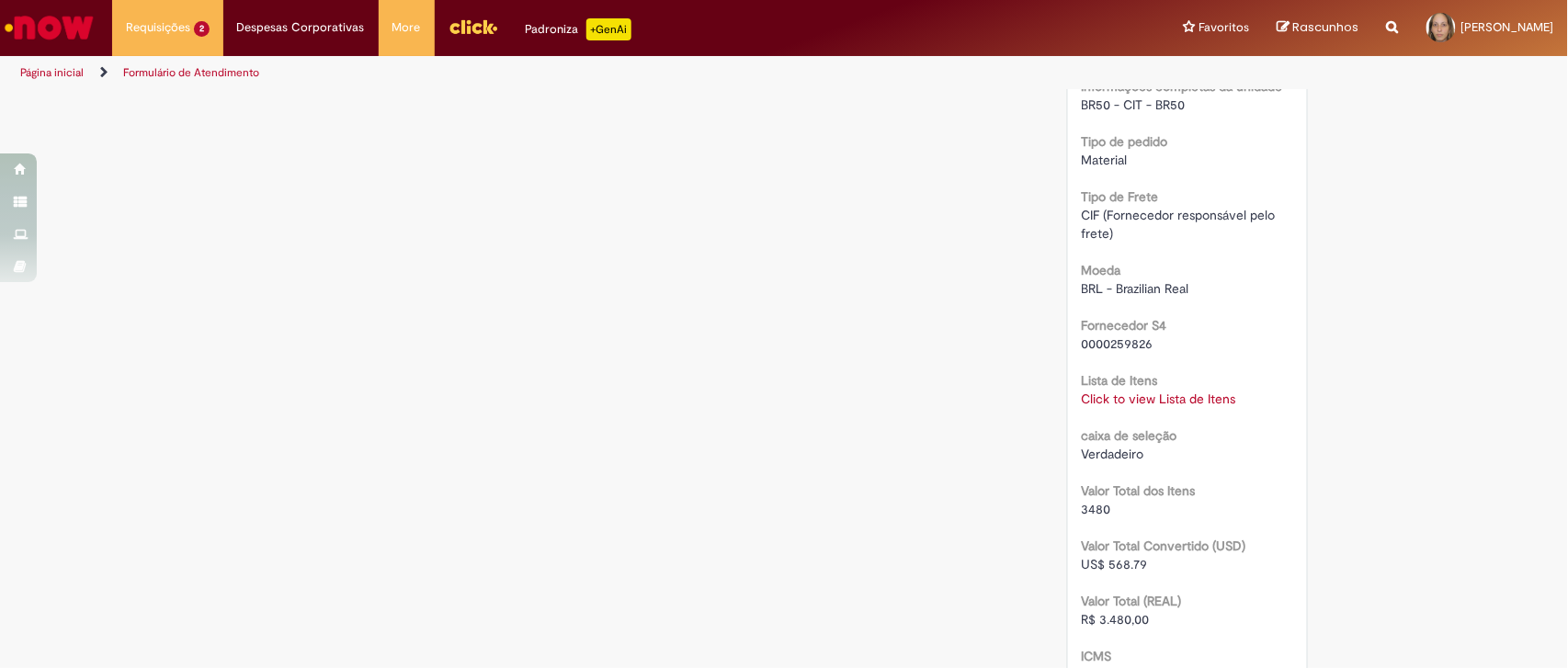
scroll to position [1786, 0]
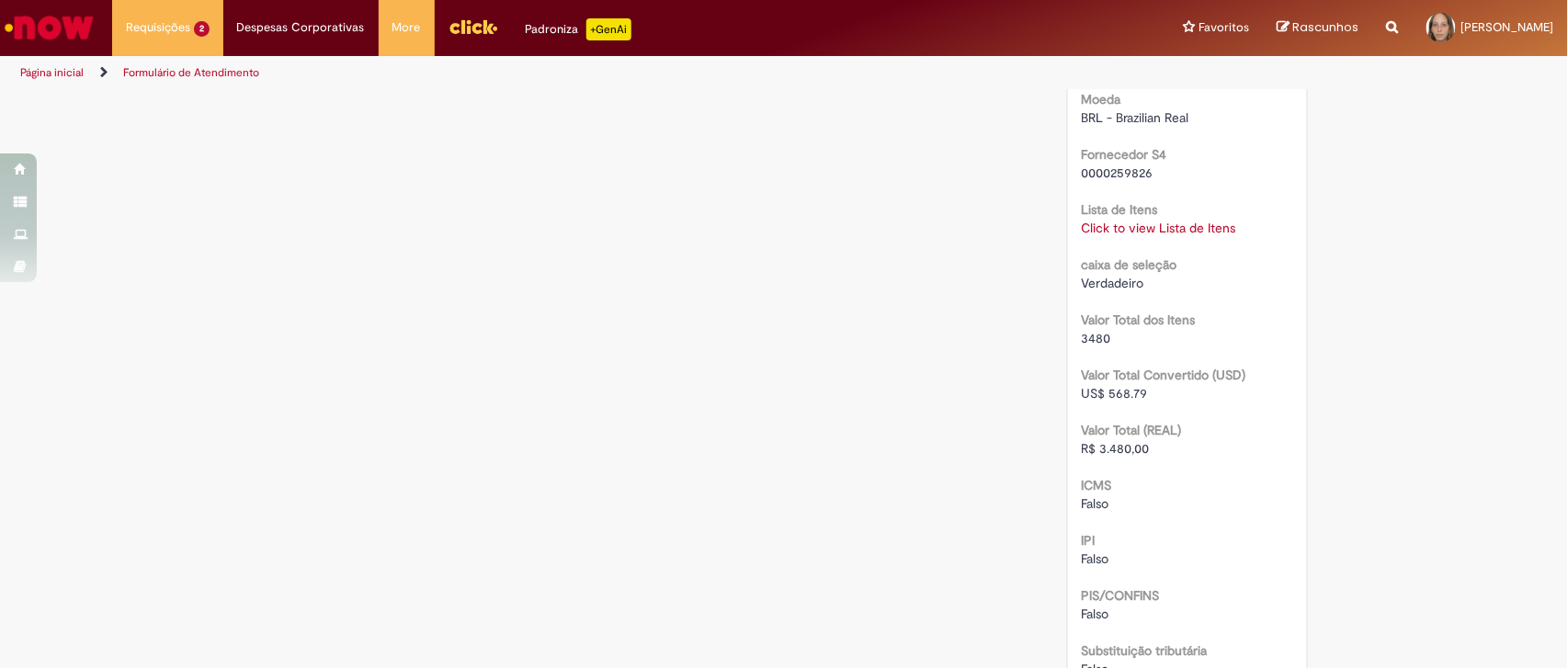
click at [1130, 222] on link "Click to view Lista de Itens" at bounding box center [1159, 228] width 155 height 17
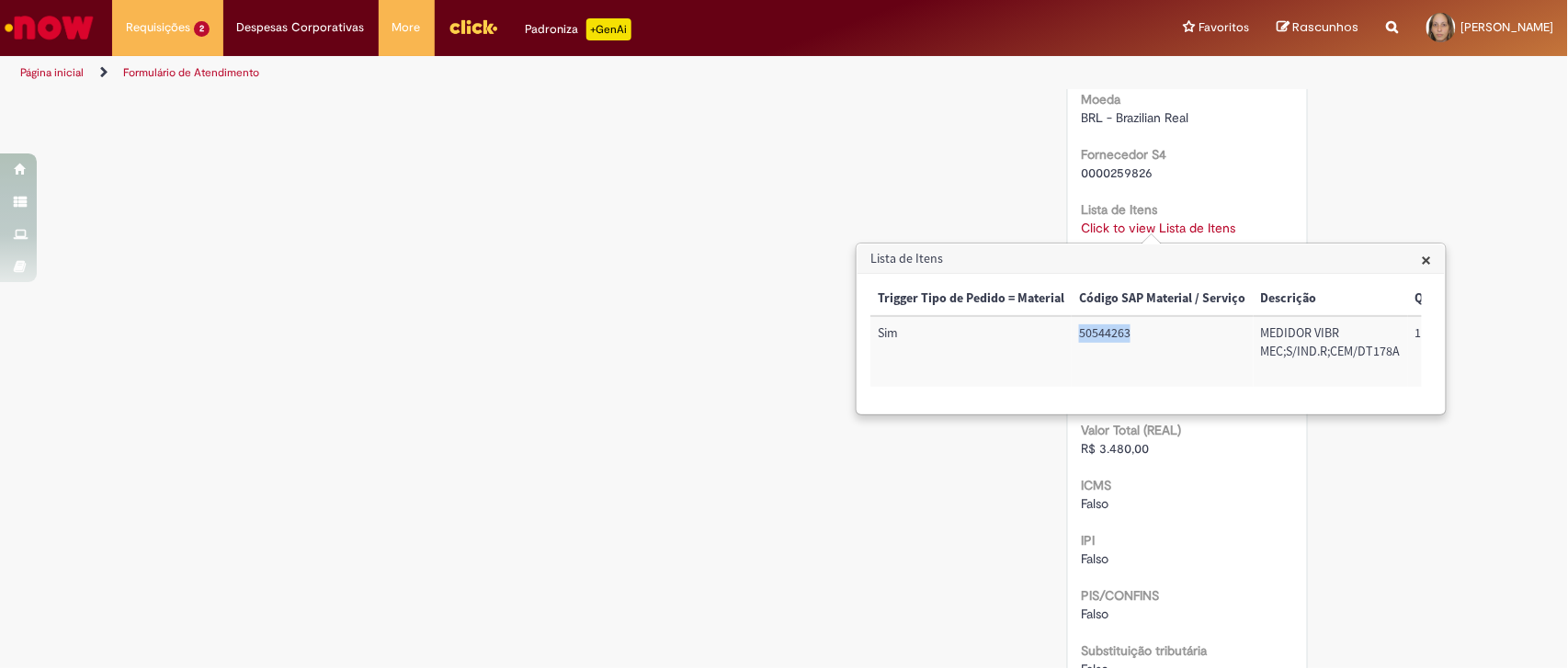
drag, startPoint x: 1076, startPoint y: 325, endPoint x: 1141, endPoint y: 329, distance: 65.1
click at [1141, 329] on td "50544263" at bounding box center [1163, 352] width 182 height 71
drag, startPoint x: 1080, startPoint y: 293, endPoint x: 1249, endPoint y: 301, distance: 169.2
click at [1249, 301] on th "Código SAP Material / Serviço" at bounding box center [1163, 299] width 182 height 34
copy th "Código SAP Material / Serviço"
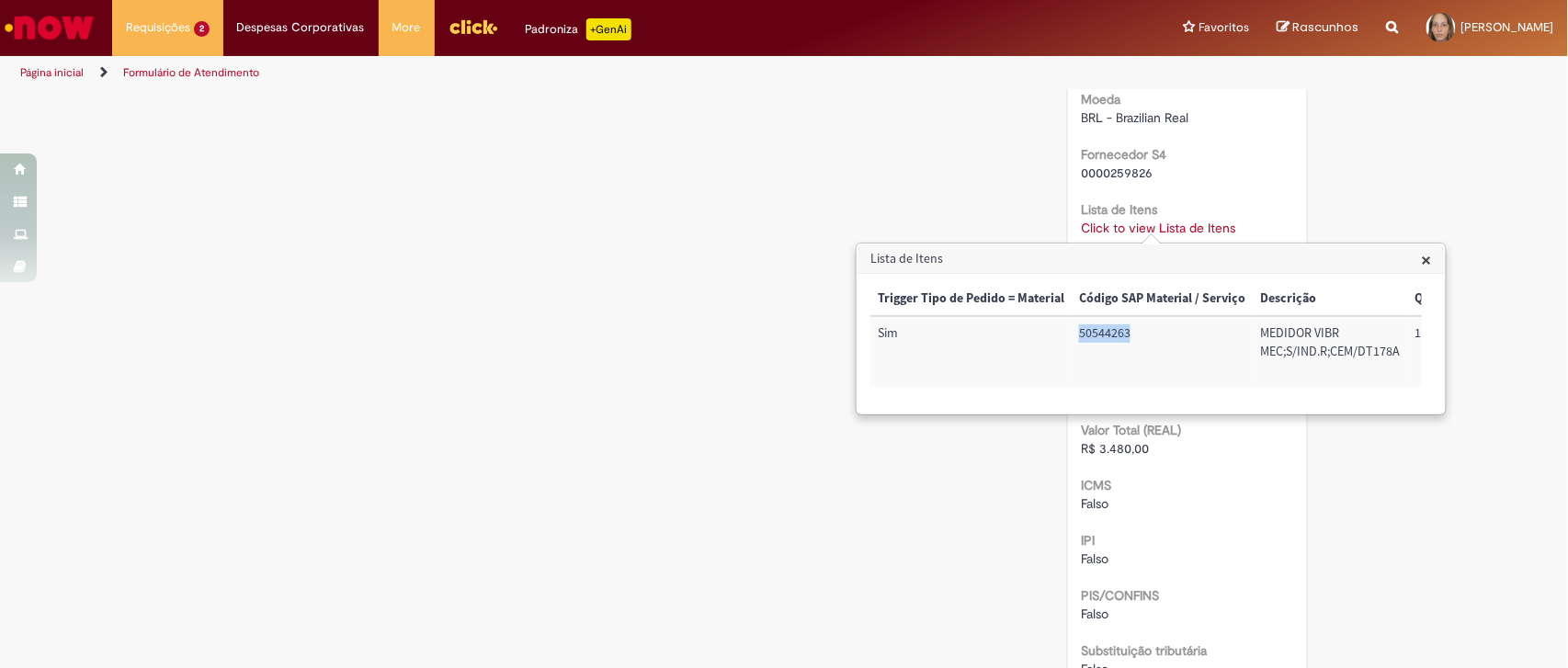
drag, startPoint x: 1077, startPoint y: 331, endPoint x: 1143, endPoint y: 324, distance: 66.4
click at [1143, 324] on td "50544263" at bounding box center [1163, 352] width 182 height 71
copy td "50544263"
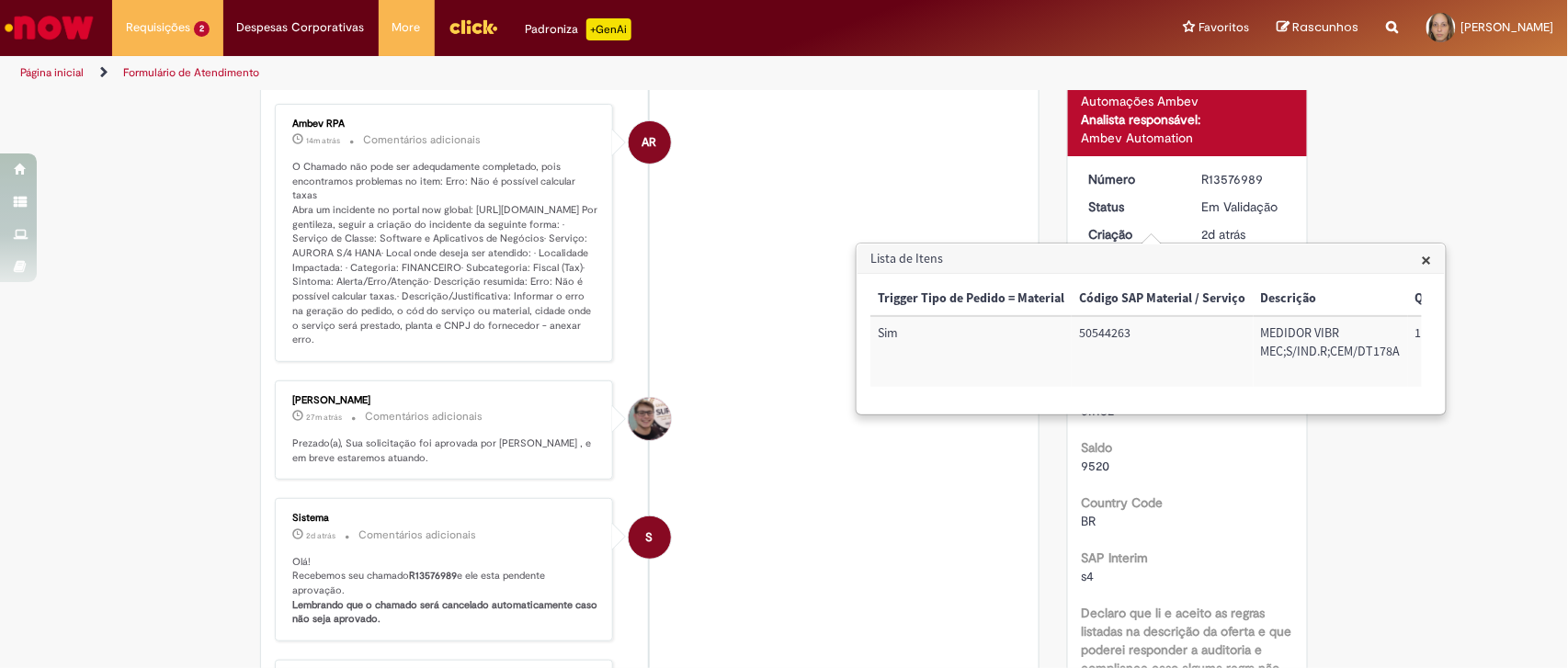
scroll to position [85, 0]
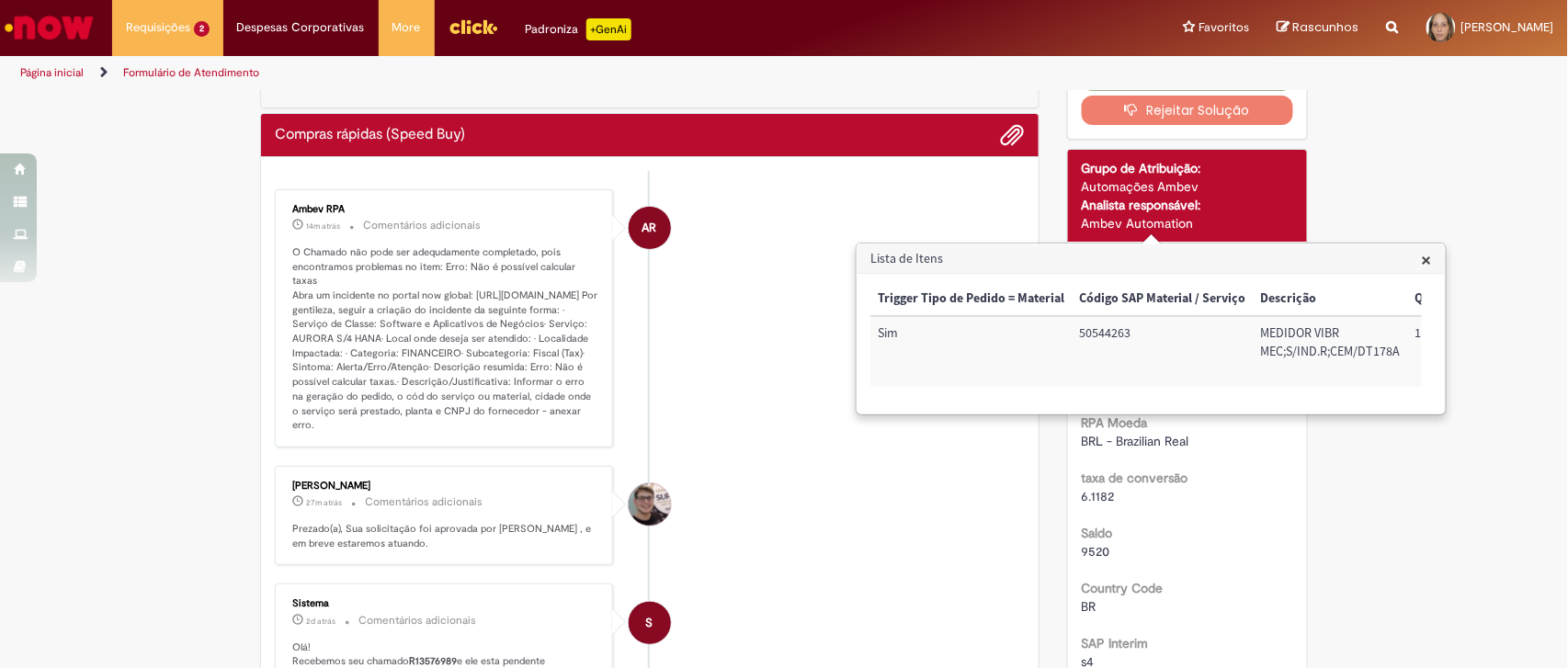
click at [1426, 260] on span "×" at bounding box center [1427, 259] width 10 height 25
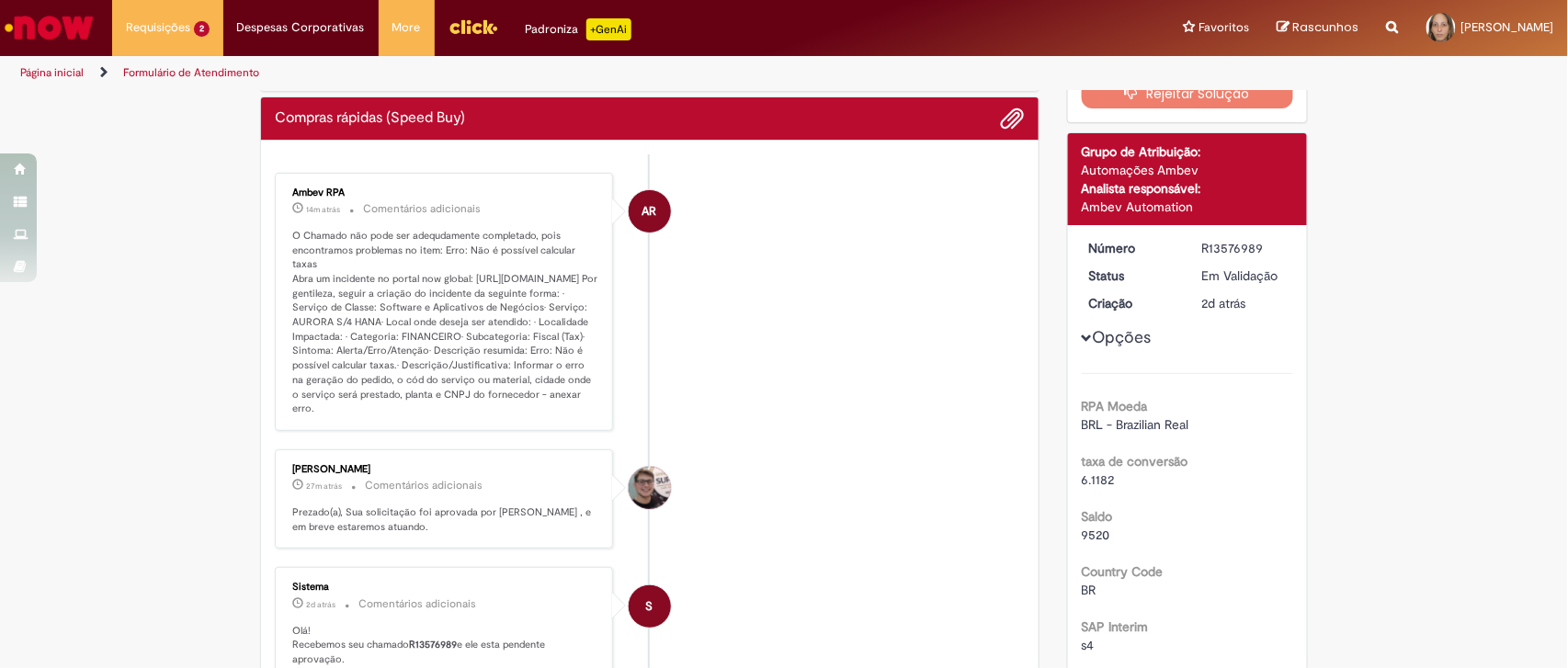
scroll to position [0, 0]
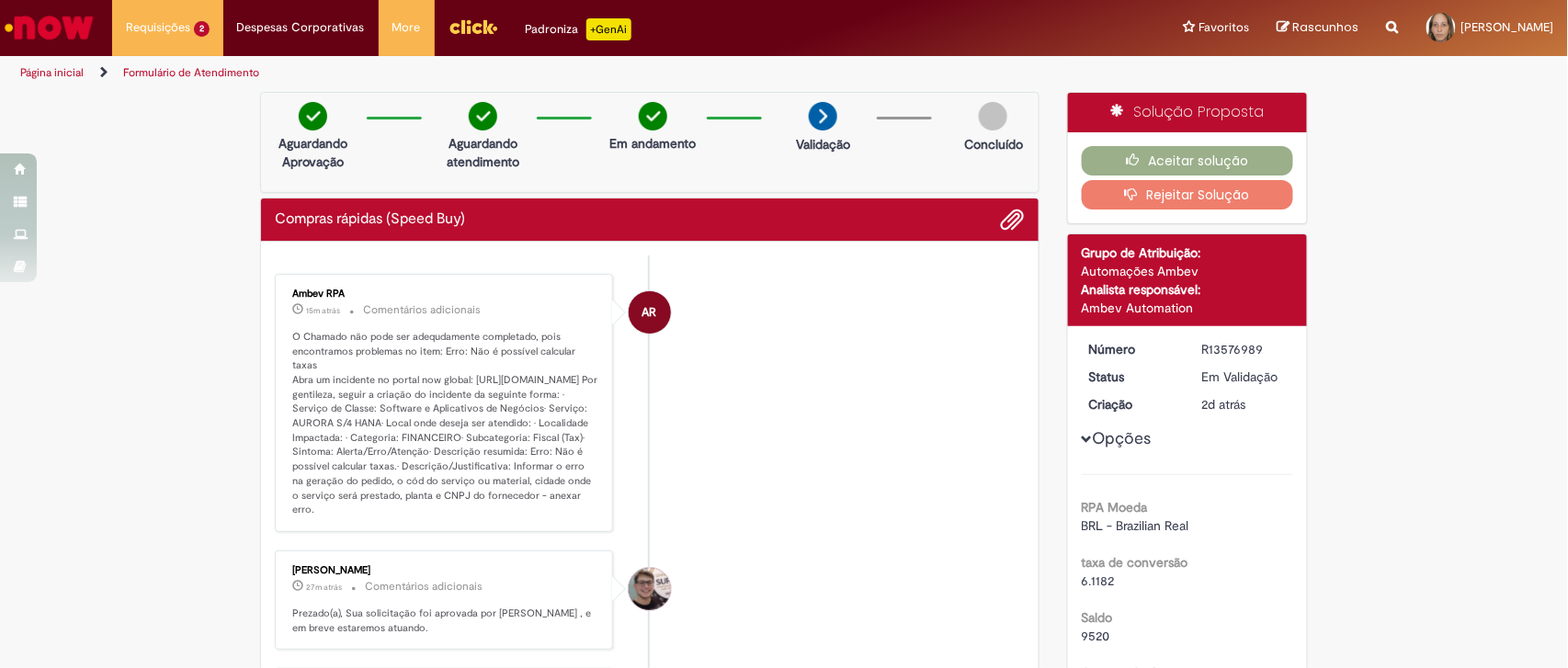
drag, startPoint x: 352, startPoint y: 508, endPoint x: 387, endPoint y: 508, distance: 35.0
click at [387, 508] on p "O Chamado não pode ser adequdamente completado, pois encontramos problemas no i…" at bounding box center [445, 424] width 307 height 187
drag, startPoint x: 415, startPoint y: 509, endPoint x: 461, endPoint y: 508, distance: 46.0
click at [461, 508] on p "O Chamado não pode ser adequdamente completado, pois encontramos problemas no i…" at bounding box center [445, 424] width 307 height 187
click at [462, 513] on p "O Chamado não pode ser adequdamente completado, pois encontramos problemas no i…" at bounding box center [445, 424] width 307 height 187
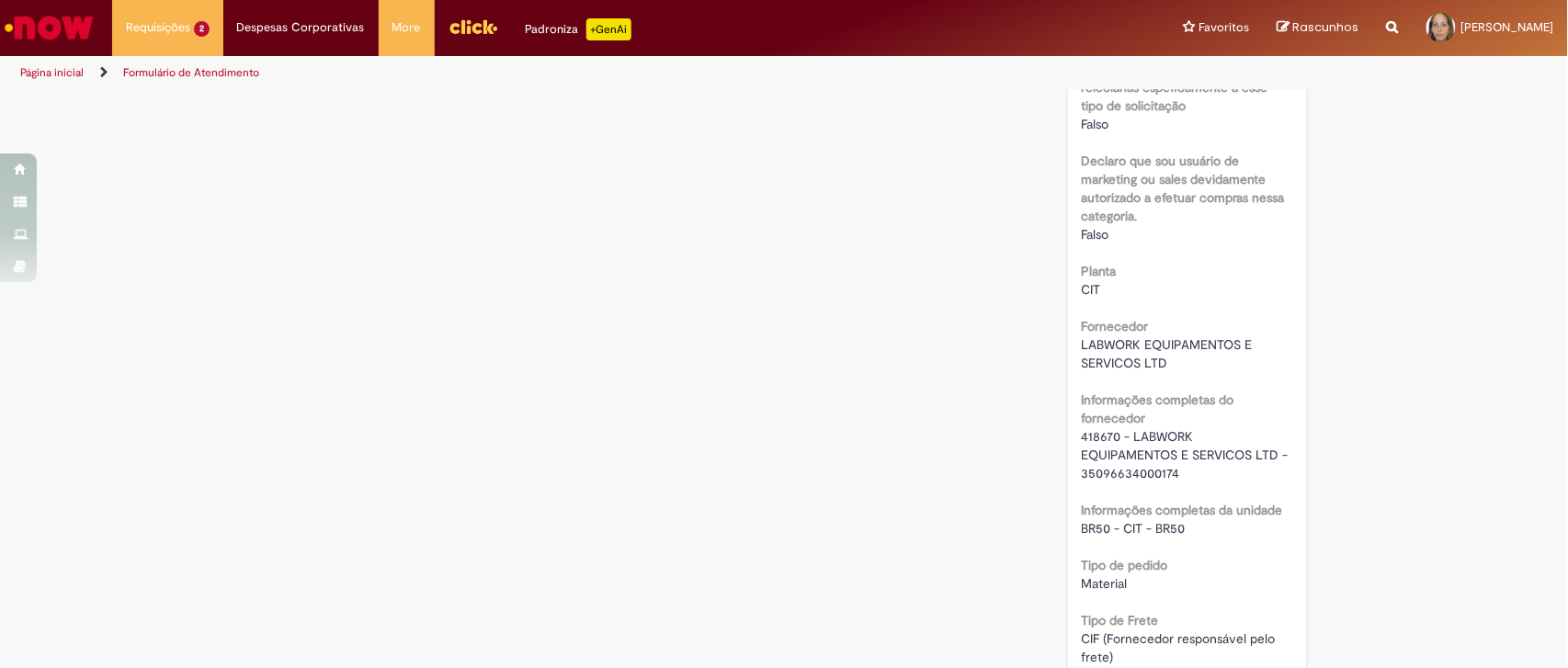
scroll to position [1276, 0]
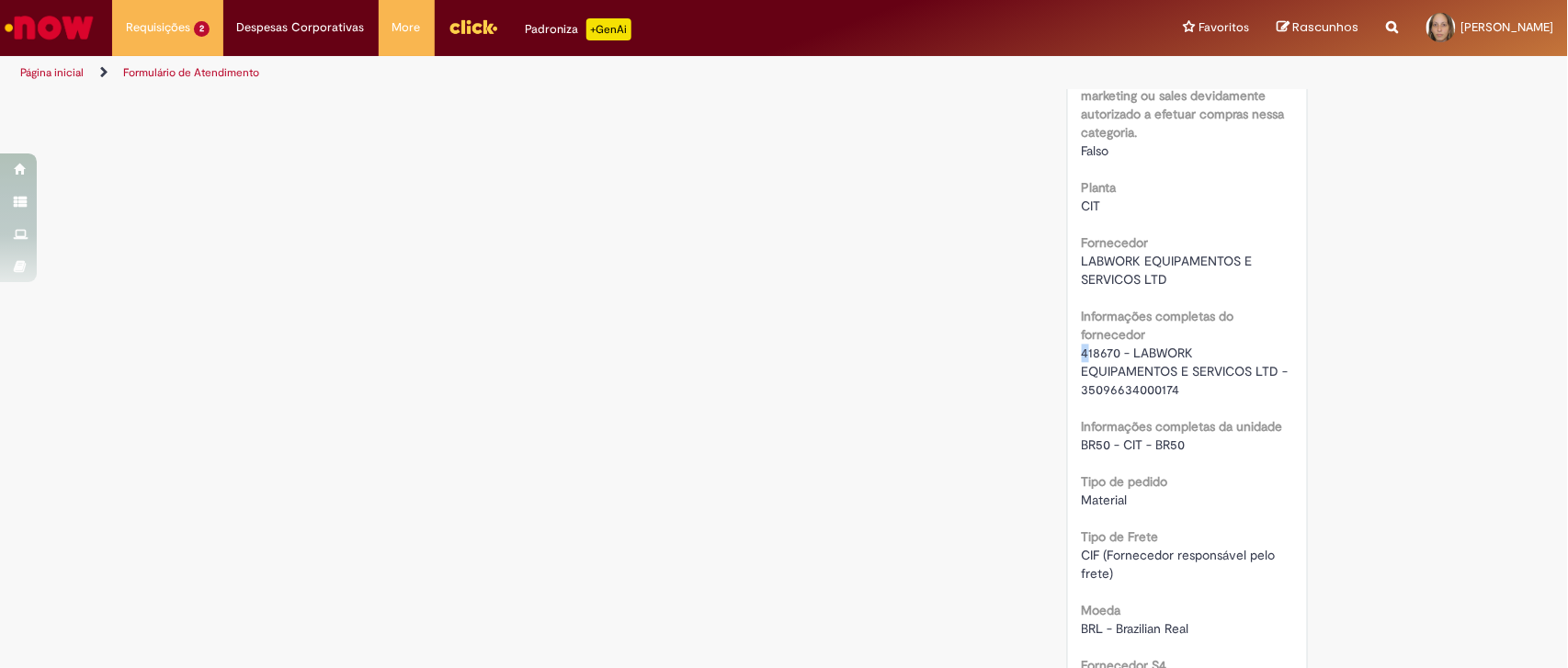
click at [1082, 348] on span "418670 - LABWORK EQUIPAMENTOS E SERVICOS LTD - 35096634000174" at bounding box center [1188, 371] width 211 height 53
click at [1127, 400] on div "RPA Moeda BRL - Brazilian Real taxa de conversão 6.1182 Saldo 9520 Country Code…" at bounding box center [1188, 360] width 212 height 2321
drag, startPoint x: 1075, startPoint y: 383, endPoint x: 1182, endPoint y: 388, distance: 107.1
click at [1182, 388] on div "418670 - LABWORK EQUIPAMENTOS E SERVICOS LTD - 35096634000174" at bounding box center [1188, 371] width 212 height 55
copy span "35096634000174"
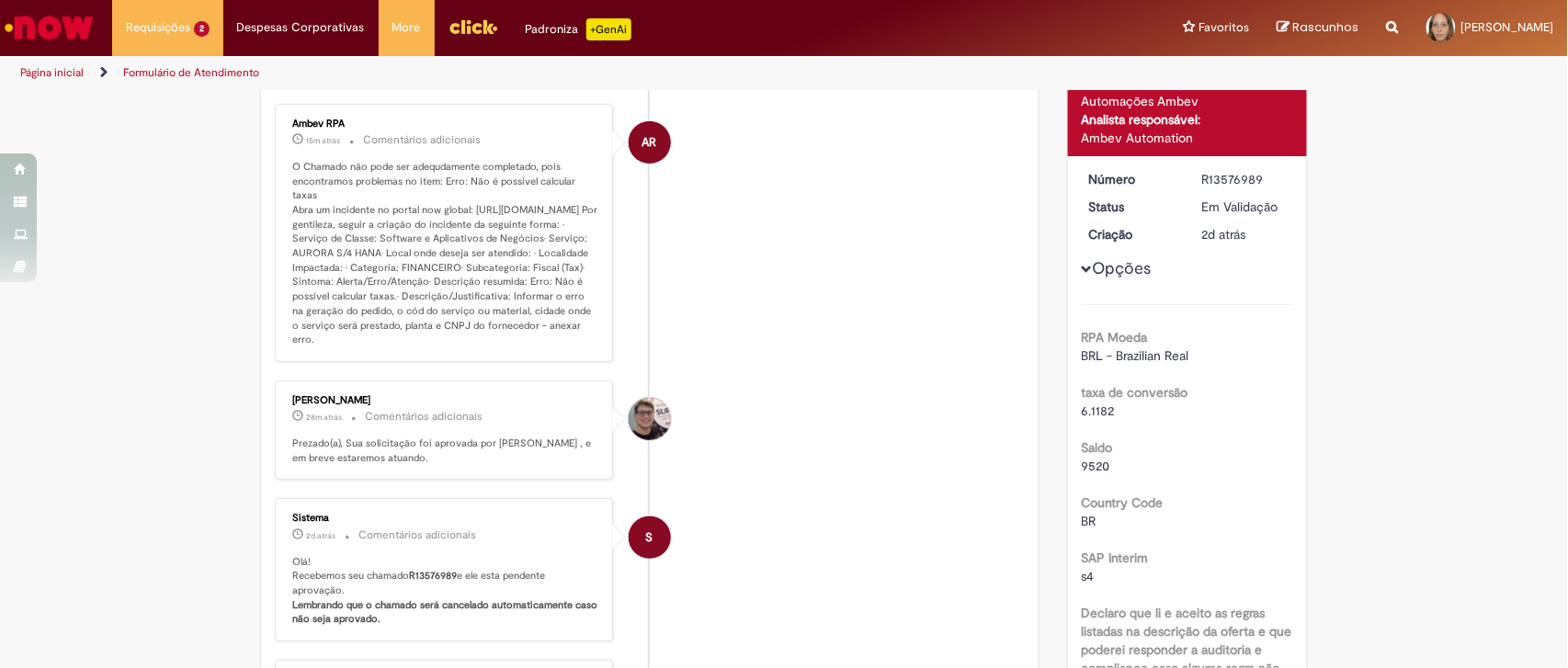
scroll to position [85, 0]
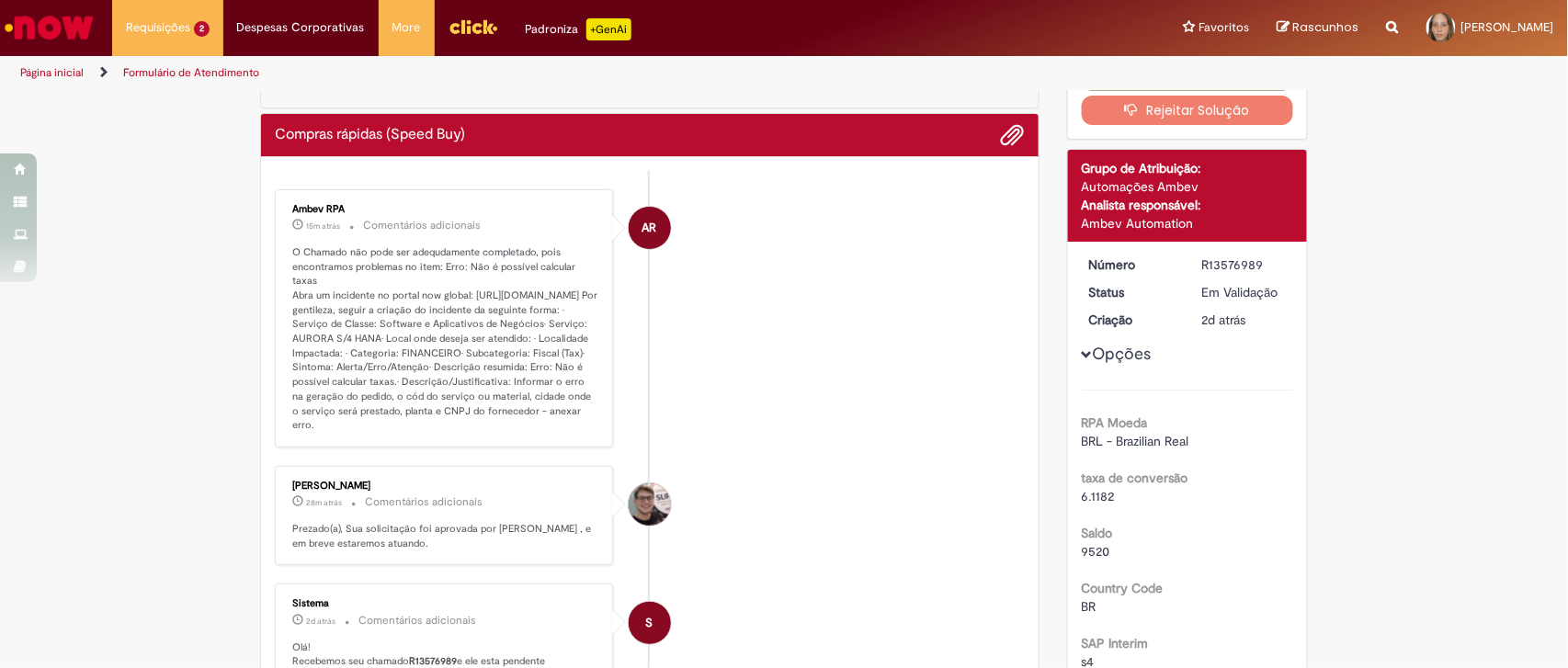
drag, startPoint x: 497, startPoint y: 426, endPoint x: 543, endPoint y: 424, distance: 46.0
click at [543, 424] on p "O Chamado não pode ser adequdamente completado, pois encontramos problemas no i…" at bounding box center [445, 339] width 307 height 187
click at [617, 402] on li "AR Ambev RPA 15m atrás 15 minutos atrás Comentários adicionais" at bounding box center [649, 318] width 750 height 258
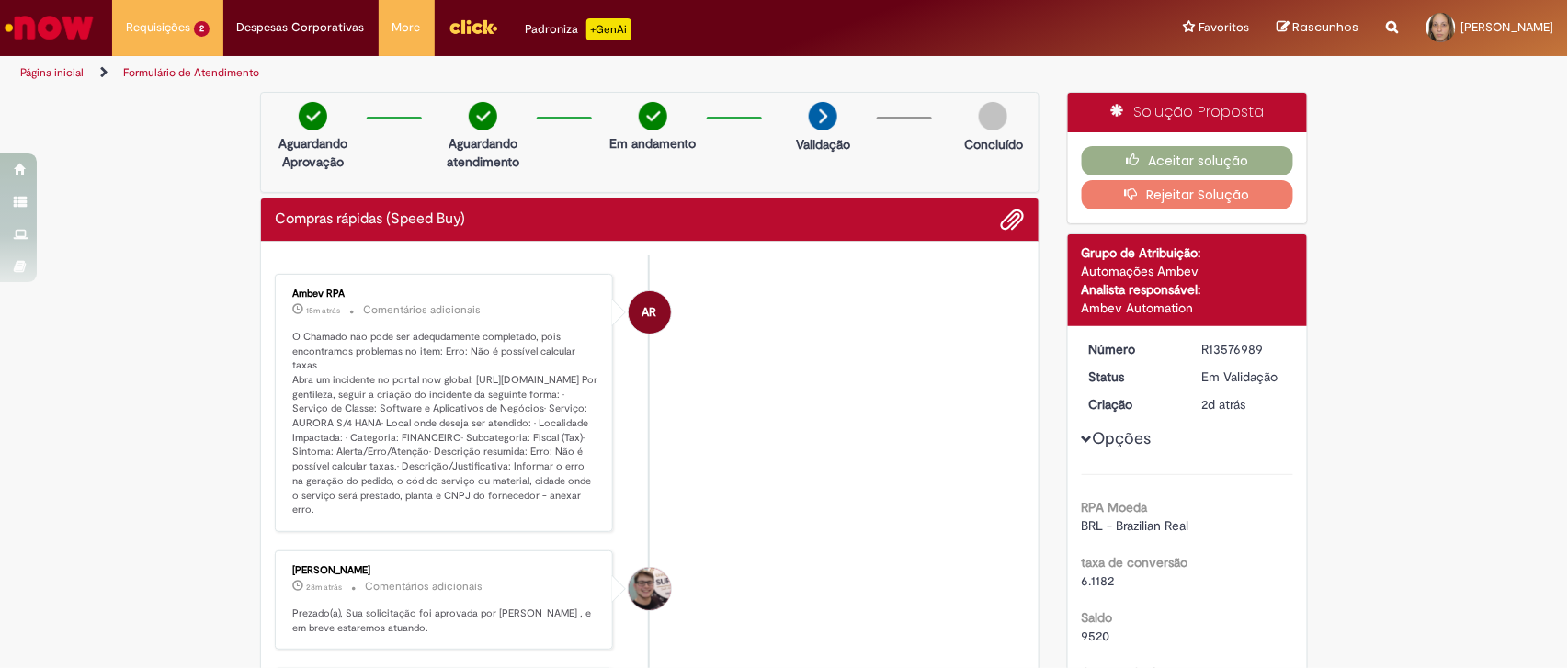
click at [987, 362] on li "AR Ambev RPA 15m atrás 15 minutos atrás Comentários adicionais" at bounding box center [649, 403] width 750 height 258
